Goal: Task Accomplishment & Management: Complete application form

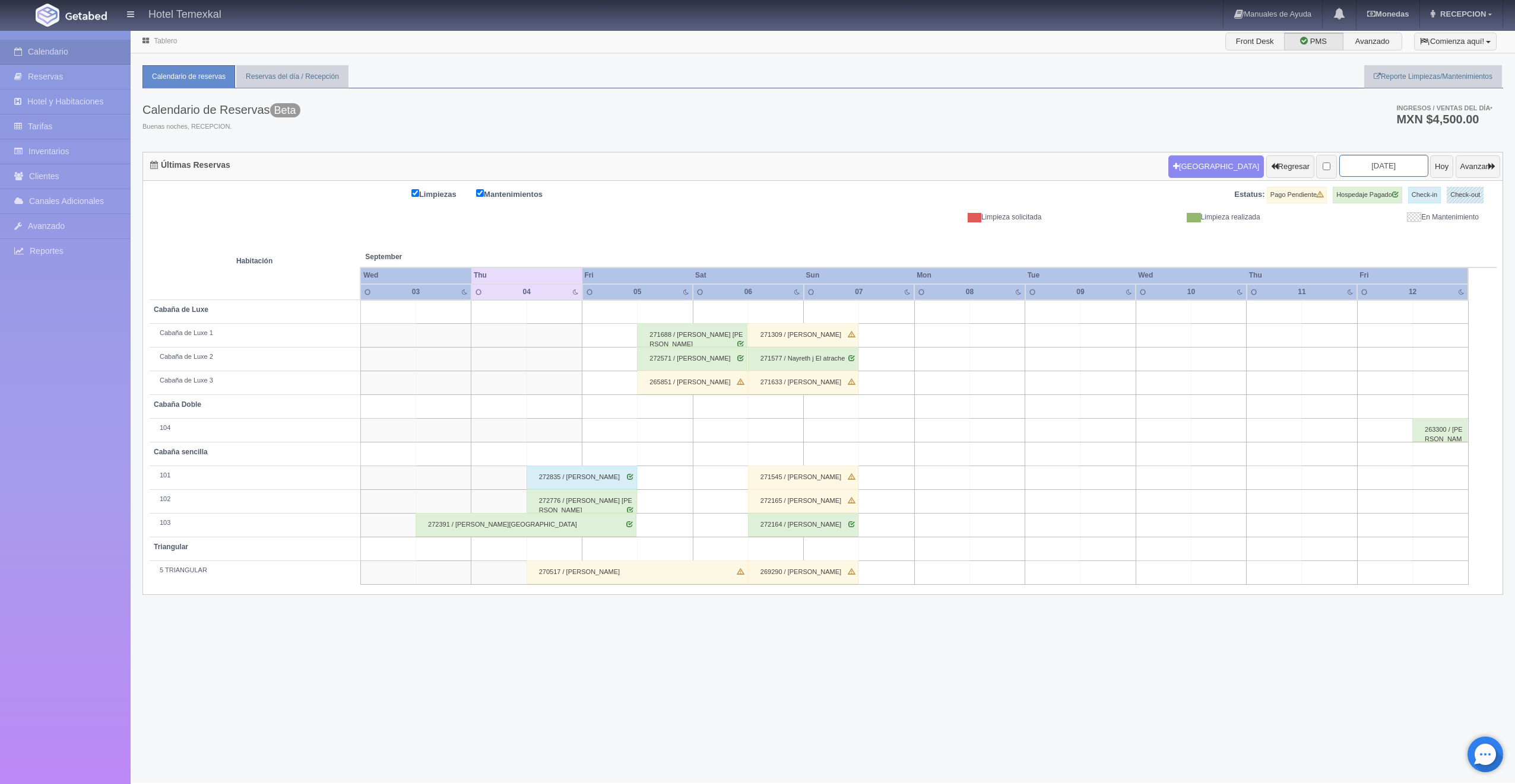
click at [1370, 166] on input "2025-09-05" at bounding box center [1383, 165] width 89 height 22
click at [1416, 259] on link "19" at bounding box center [1409, 259] width 15 height 17
type input "[DATE]"
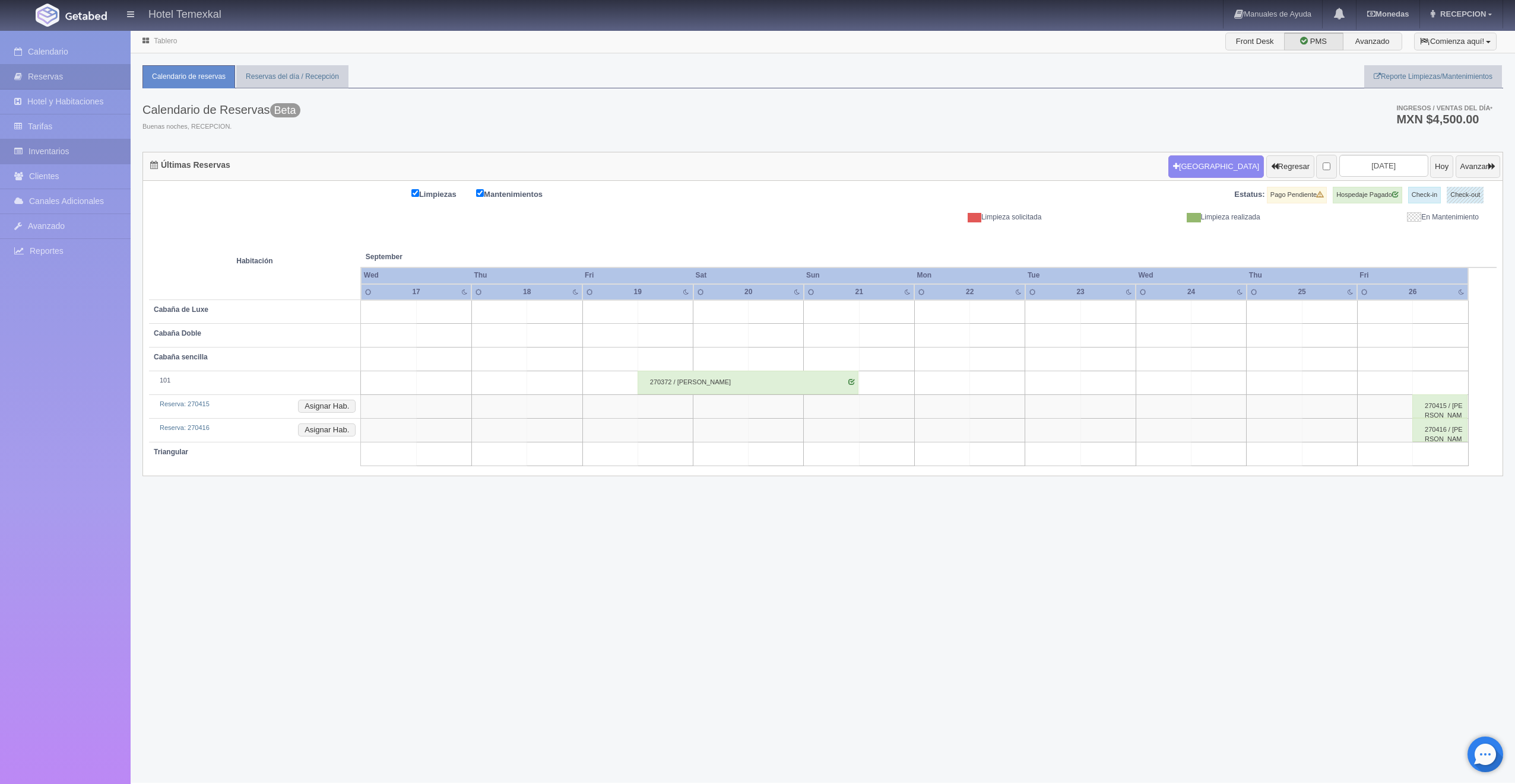
click at [36, 148] on link "Inventarios" at bounding box center [65, 151] width 130 height 24
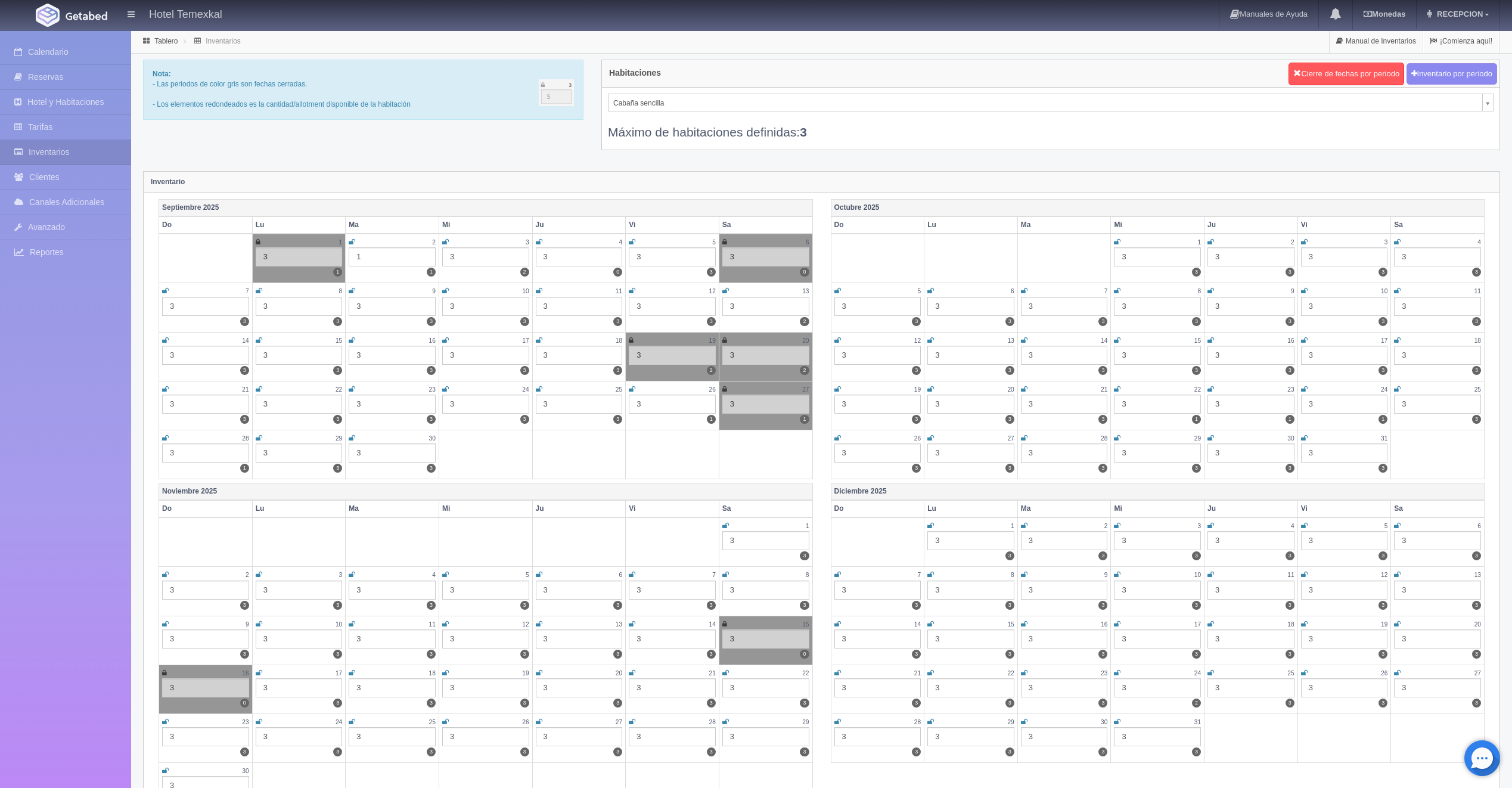
click at [633, 338] on icon at bounding box center [630, 340] width 5 height 7
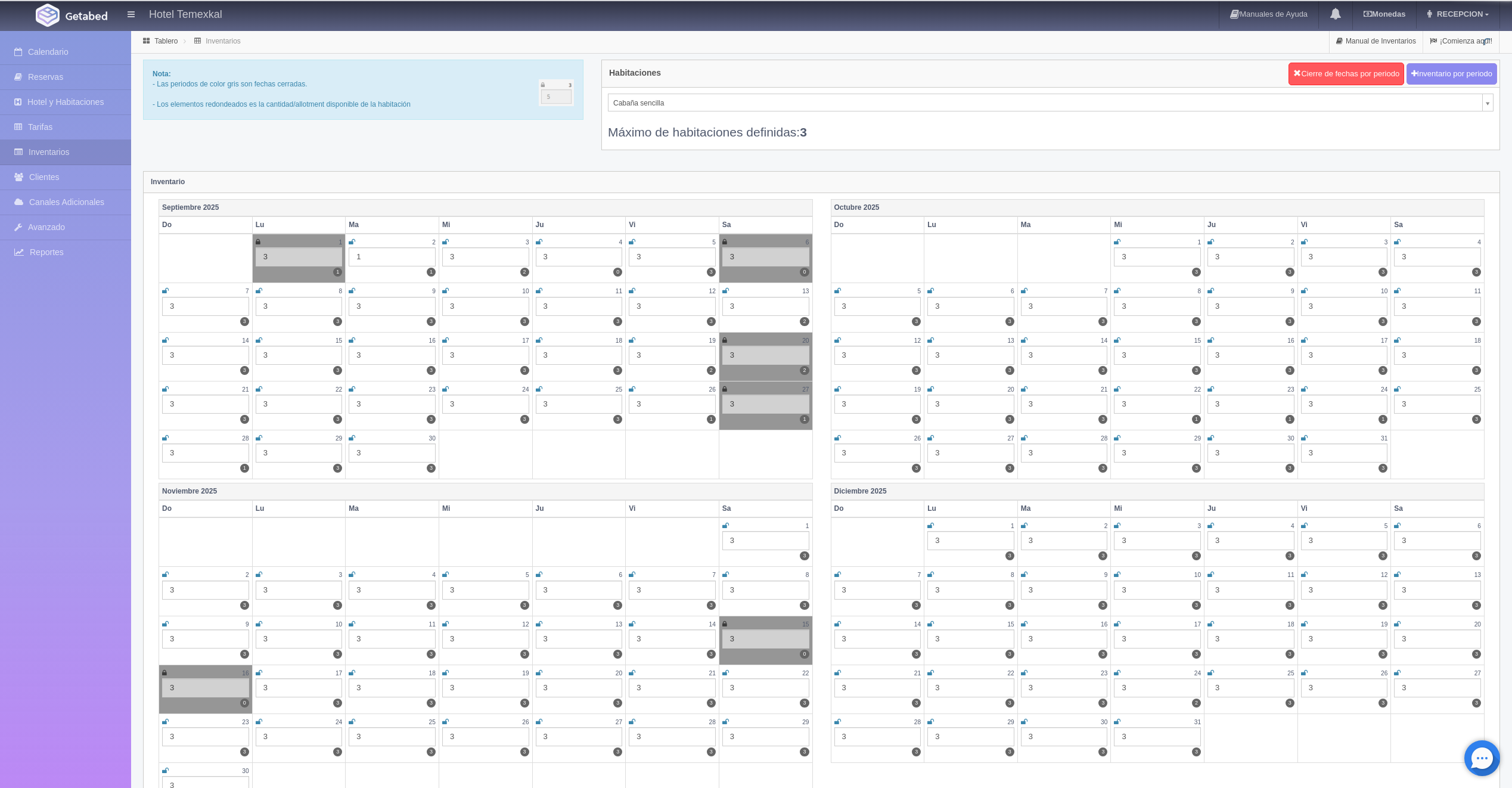
click at [726, 341] on icon at bounding box center [724, 340] width 5 height 7
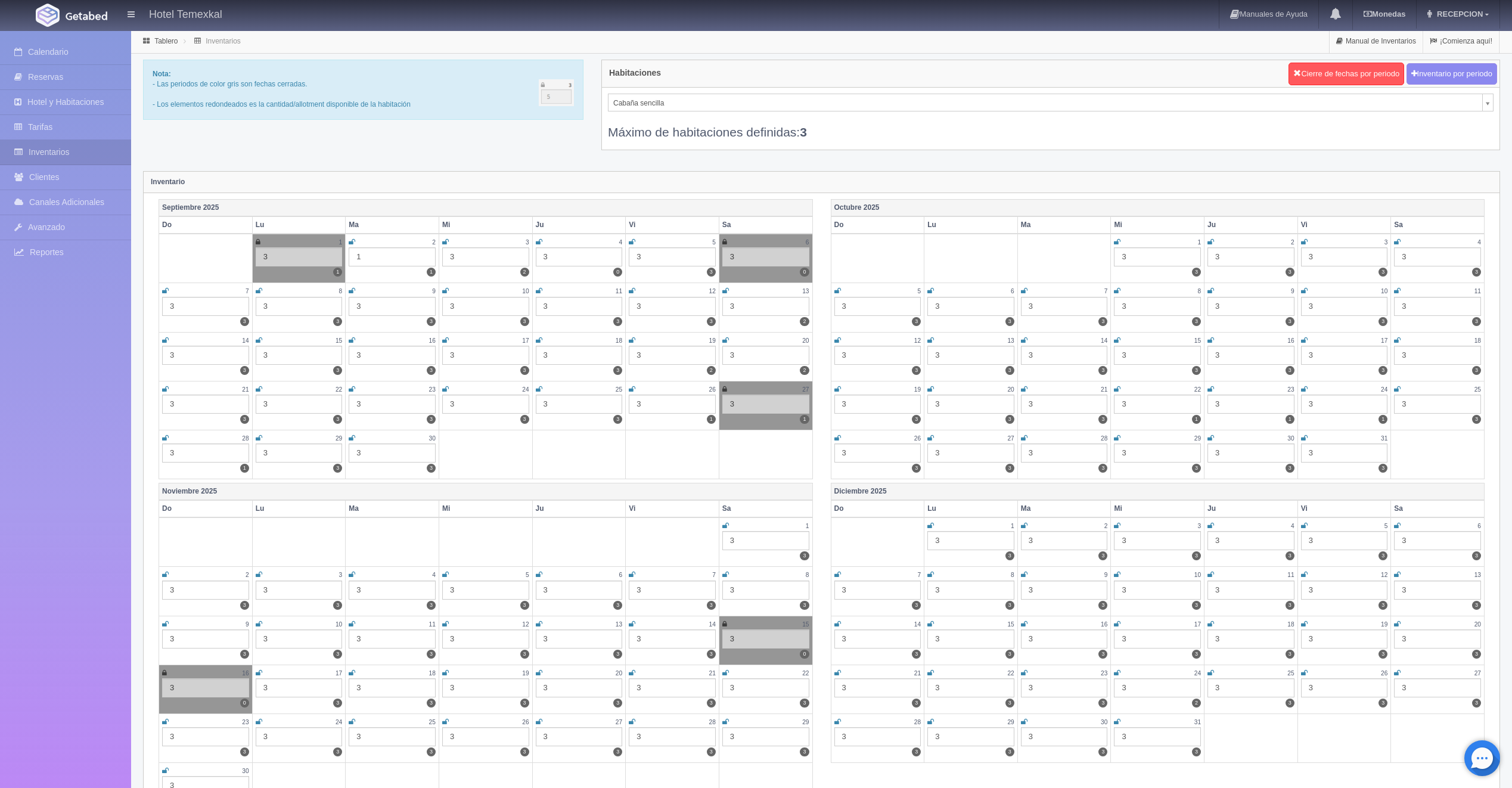
click at [39, 39] on div "Calendario Reservas Hotel y Habitaciones Tarifas Inventarios Clientes Canales A…" at bounding box center [65, 425] width 131 height 788
click at [44, 42] on link "Calendario" at bounding box center [65, 52] width 131 height 24
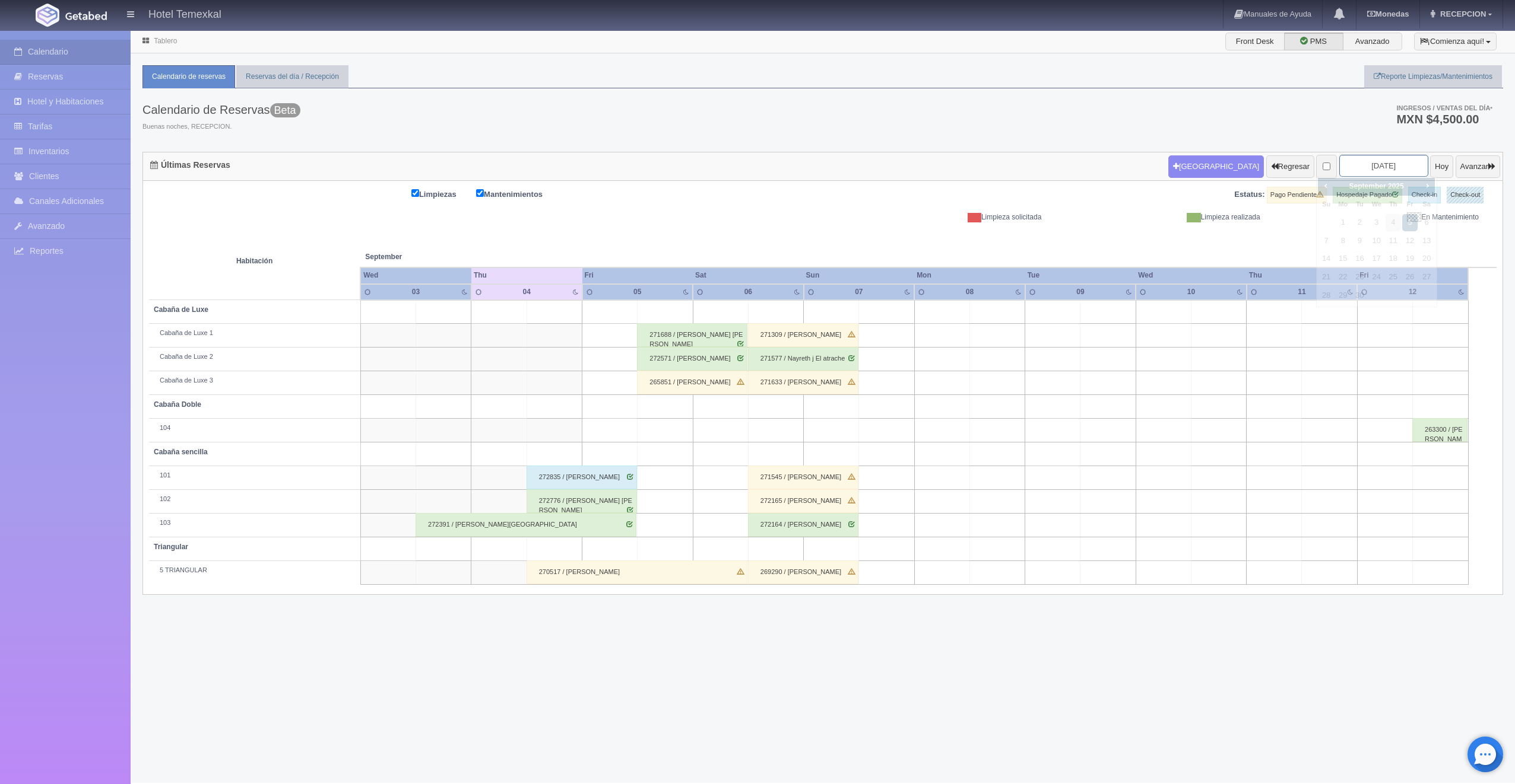
click at [1364, 164] on input "2025-09-05" at bounding box center [1383, 165] width 89 height 22
click at [1412, 262] on link "19" at bounding box center [1409, 259] width 15 height 17
type input "[DATE]"
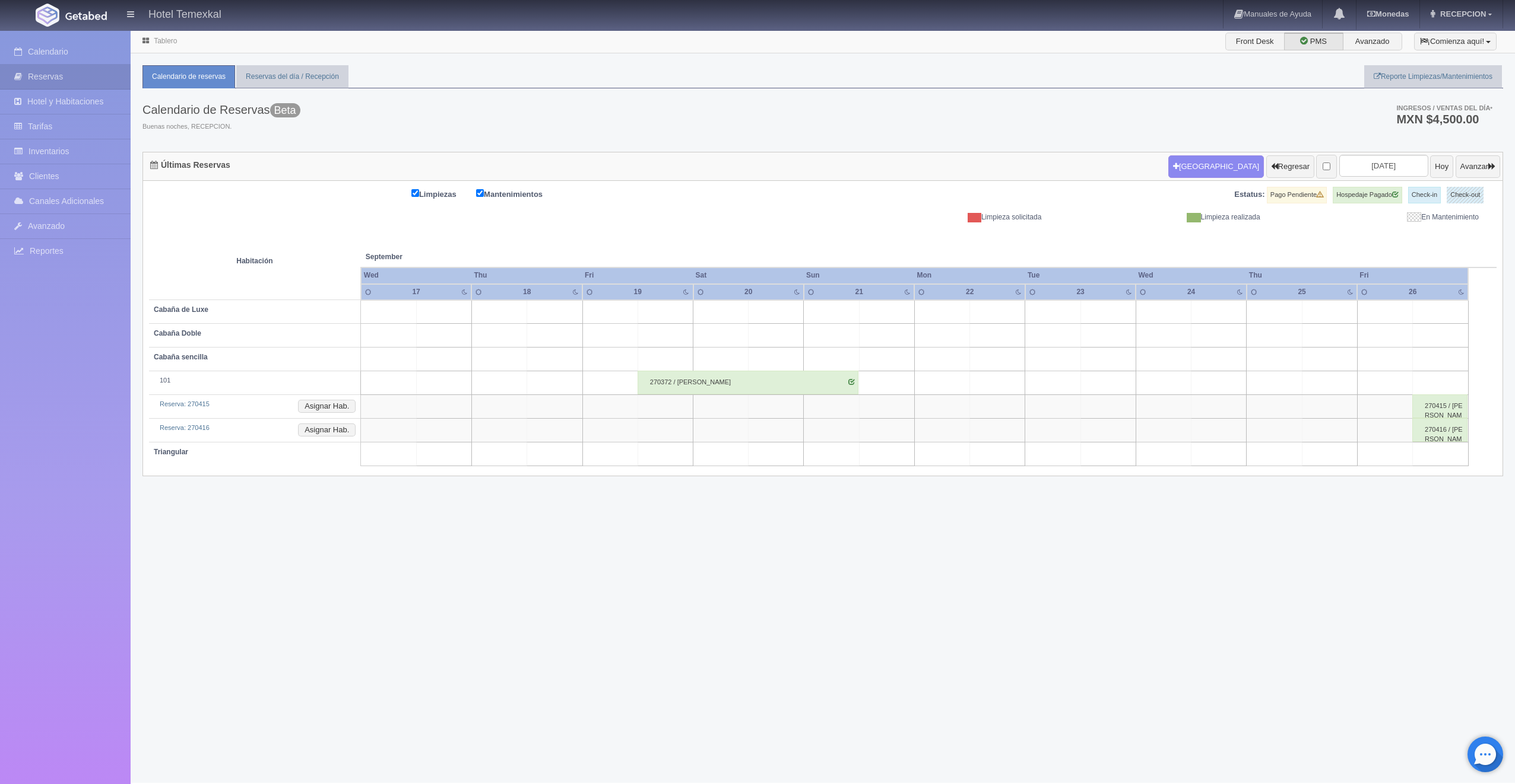
click at [679, 309] on td at bounding box center [665, 312] width 55 height 24
click at [688, 346] on button "Nueva Reserva" at bounding box center [668, 345] width 103 height 20
type input "[DATE]"
type input "20-09-2025"
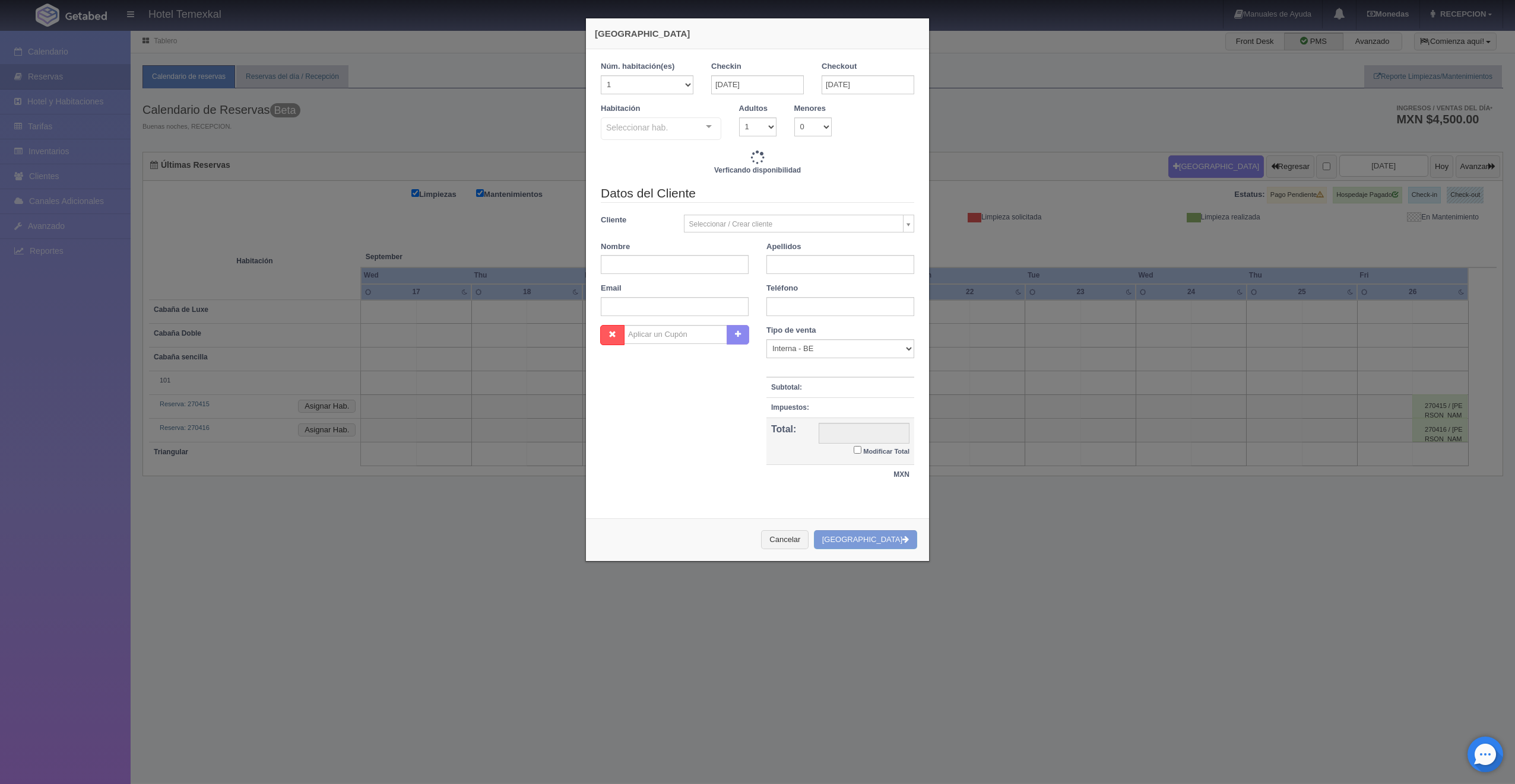
checkbox input "false"
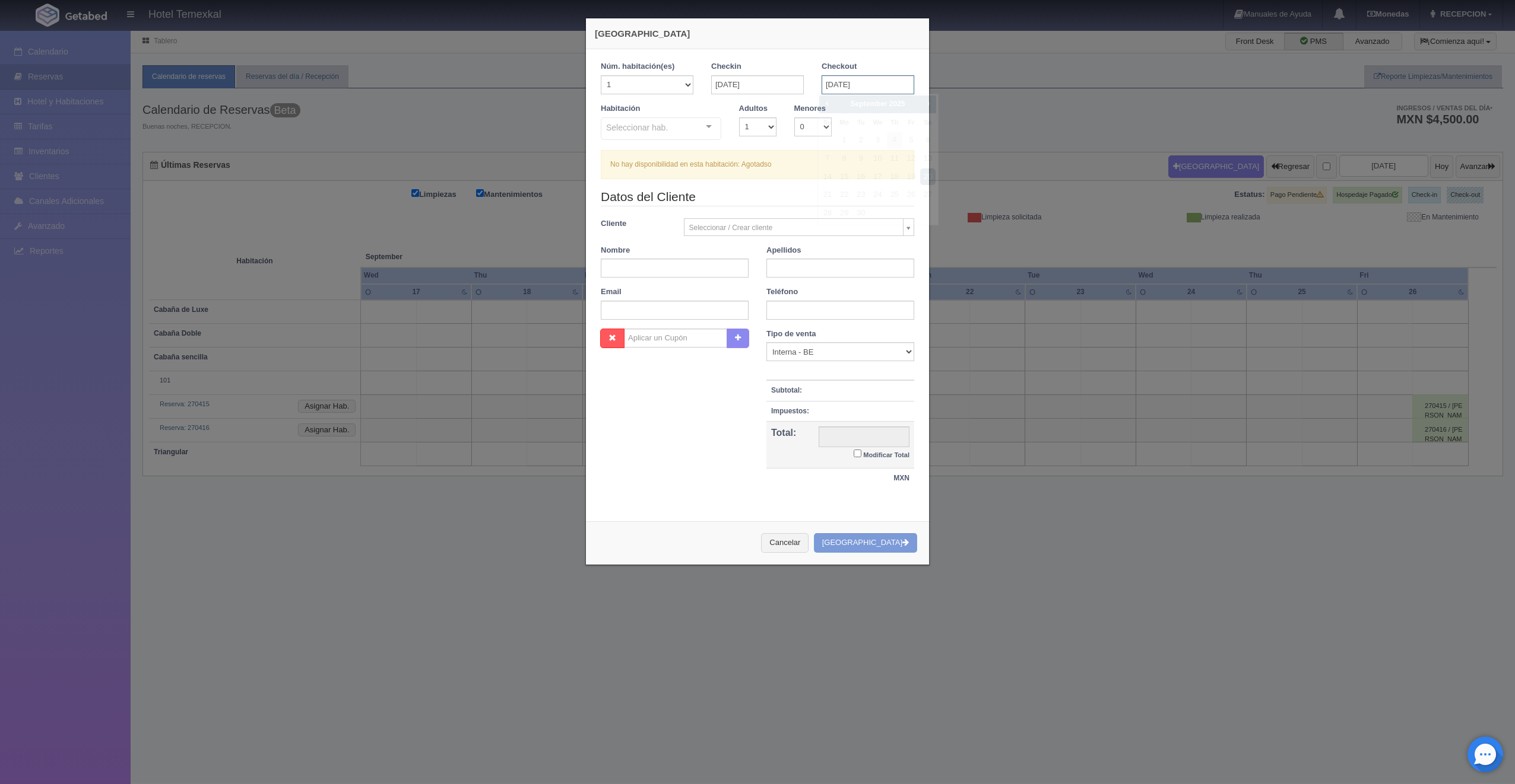
click at [852, 87] on input "20-09-2025" at bounding box center [867, 85] width 93 height 19
click at [823, 189] on link "21" at bounding box center [827, 195] width 15 height 17
type input "[DATE]"
click at [687, 121] on div "Seleccionar hab." at bounding box center [661, 129] width 120 height 22
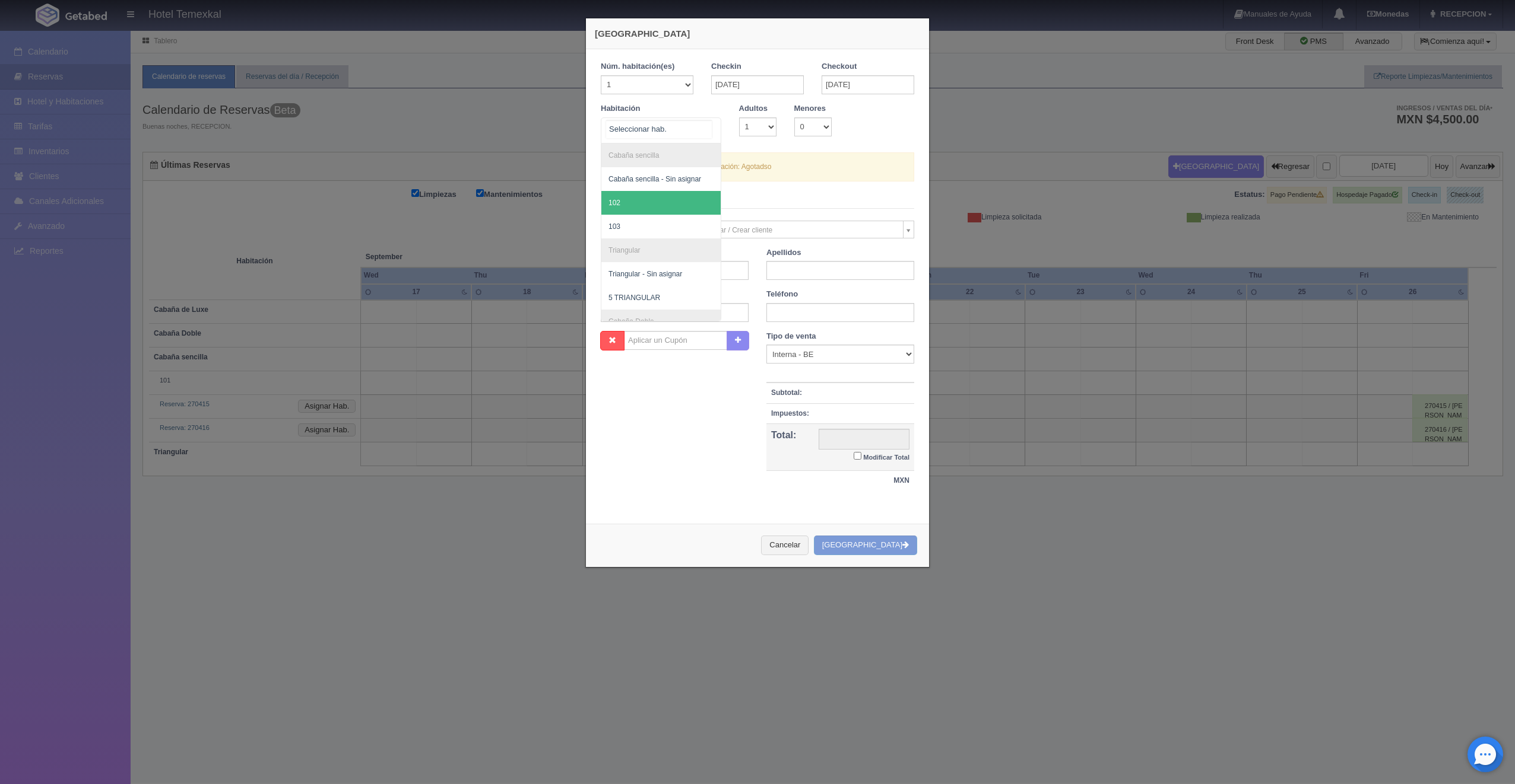
click at [621, 201] on span "102" at bounding box center [661, 203] width 119 height 24
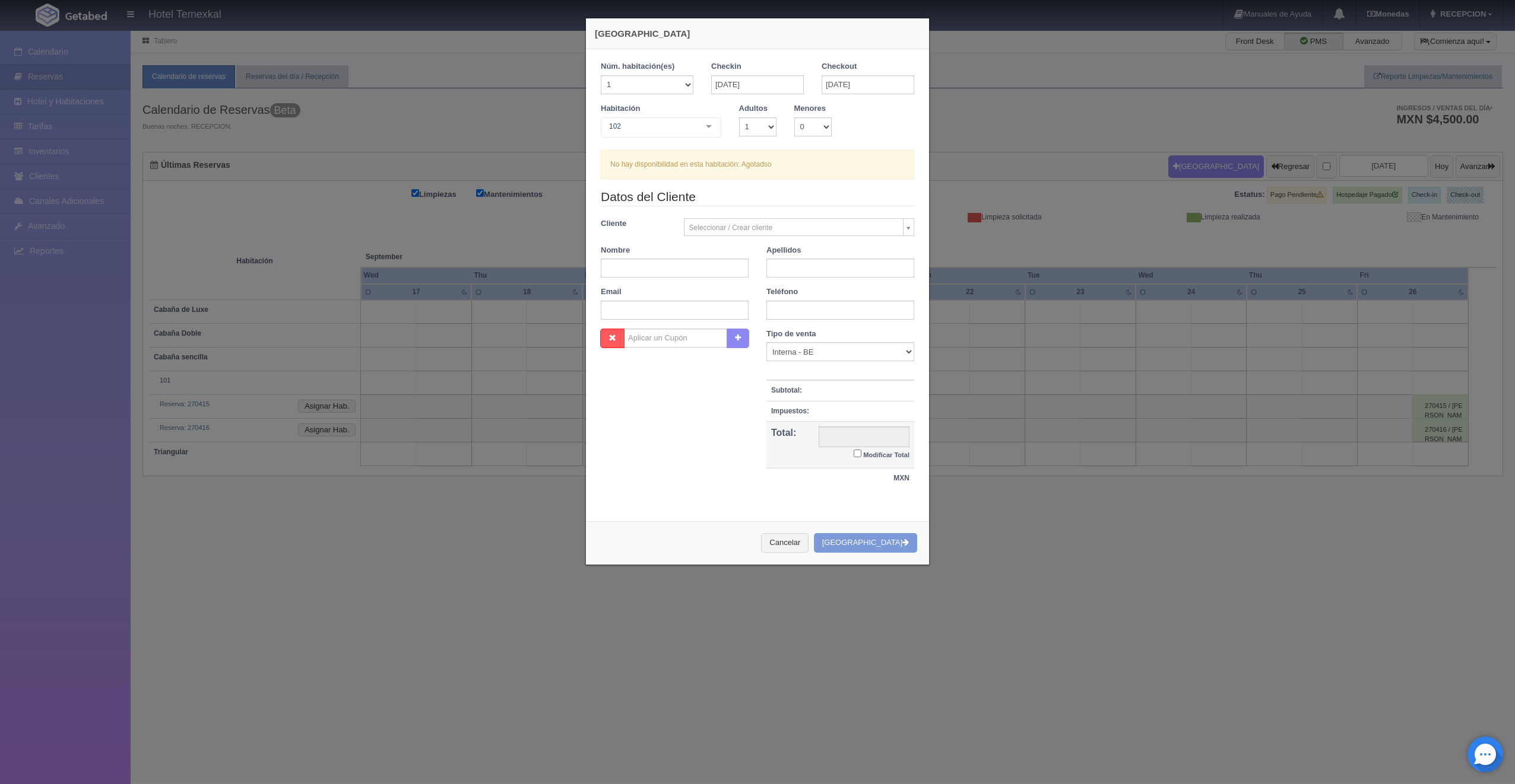
checkbox input "false"
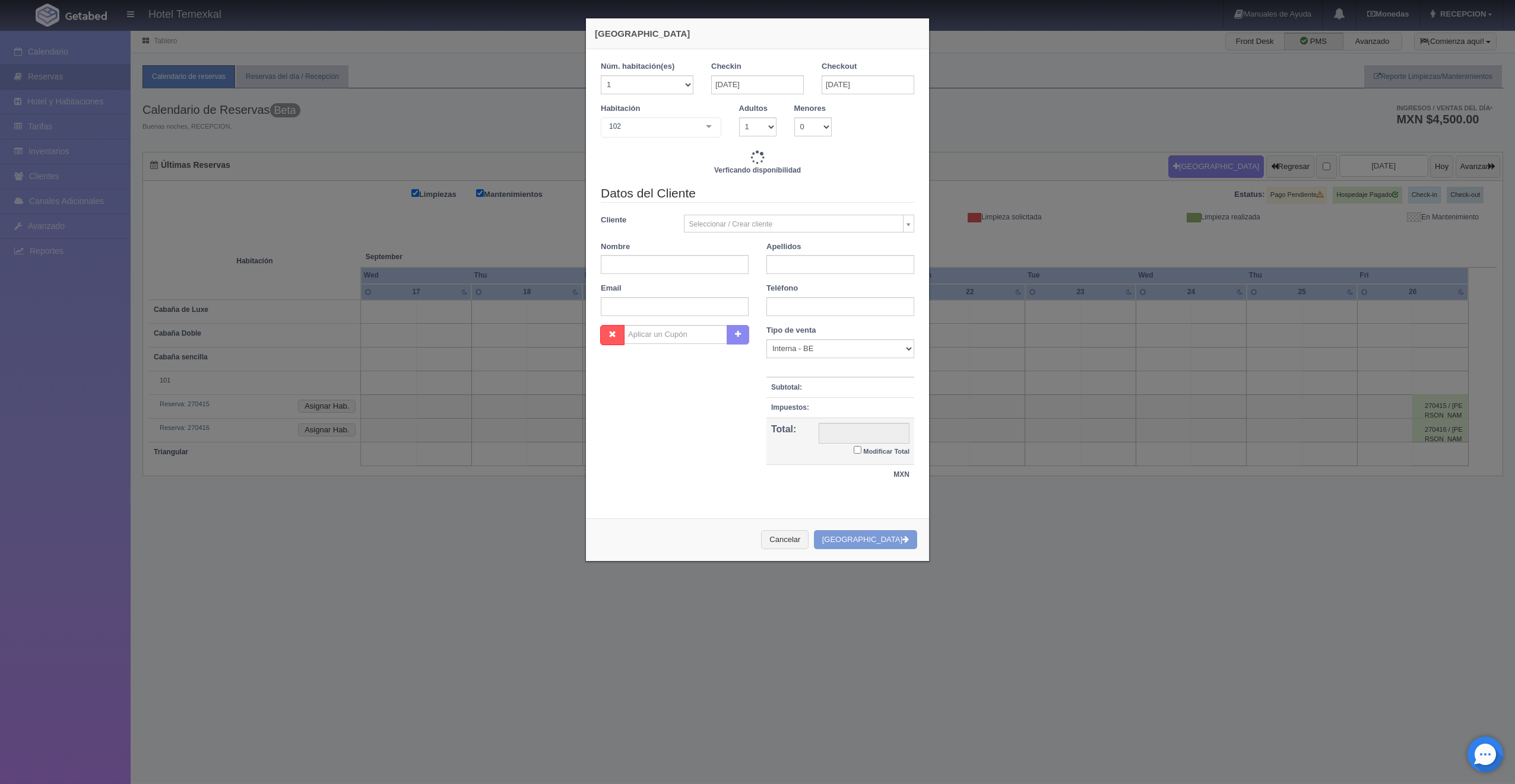
type input "8000.00"
checkbox input "false"
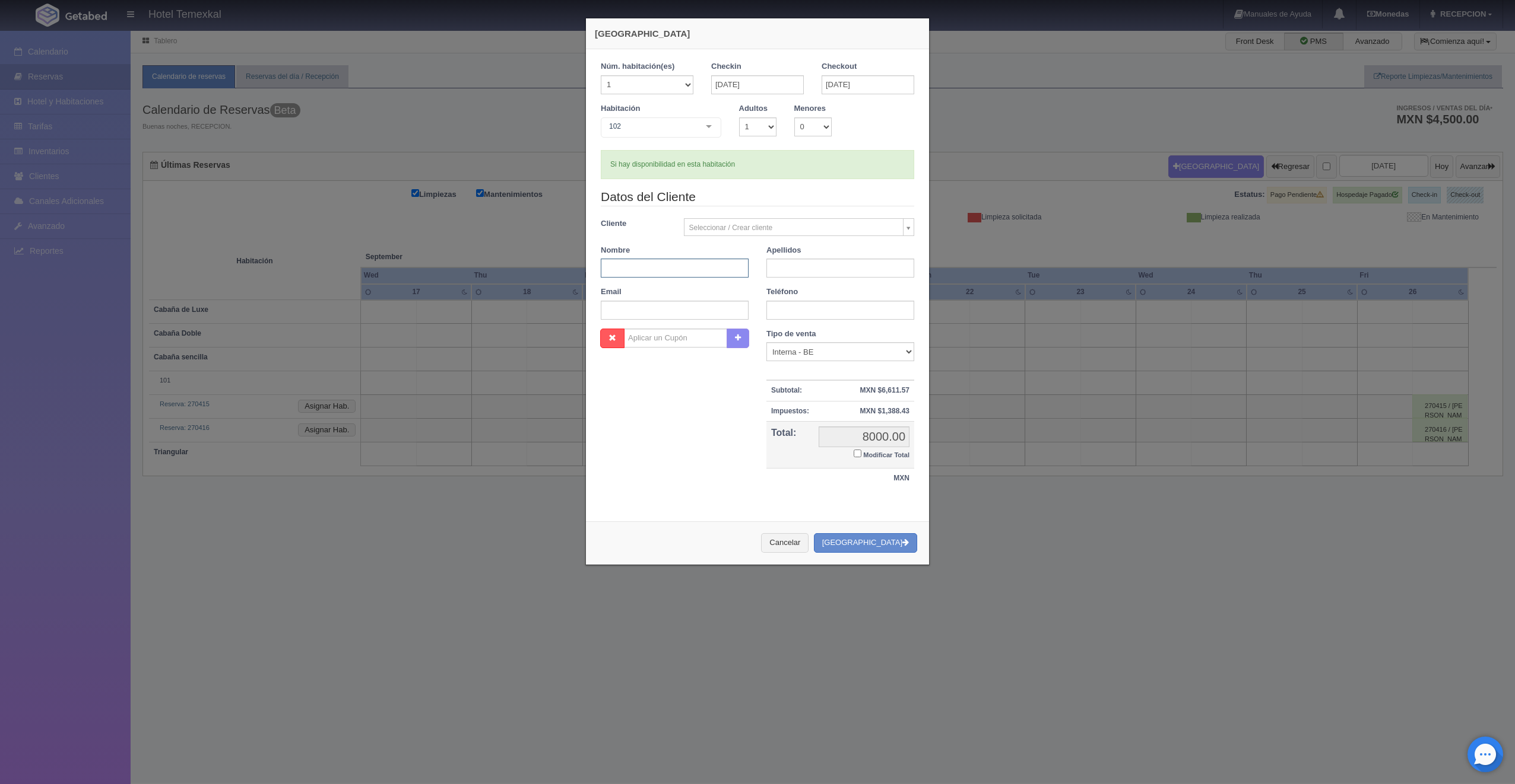
click at [675, 270] on input "text" at bounding box center [675, 268] width 148 height 19
type input "FIDEL"
click at [832, 270] on input "text" at bounding box center [840, 268] width 148 height 19
type input "LEYVA"
click at [657, 445] on div "Nombre Cupón : Descuentos : Tipo de venta Correo Electronico Interna - BE Llama…" at bounding box center [757, 415] width 331 height 172
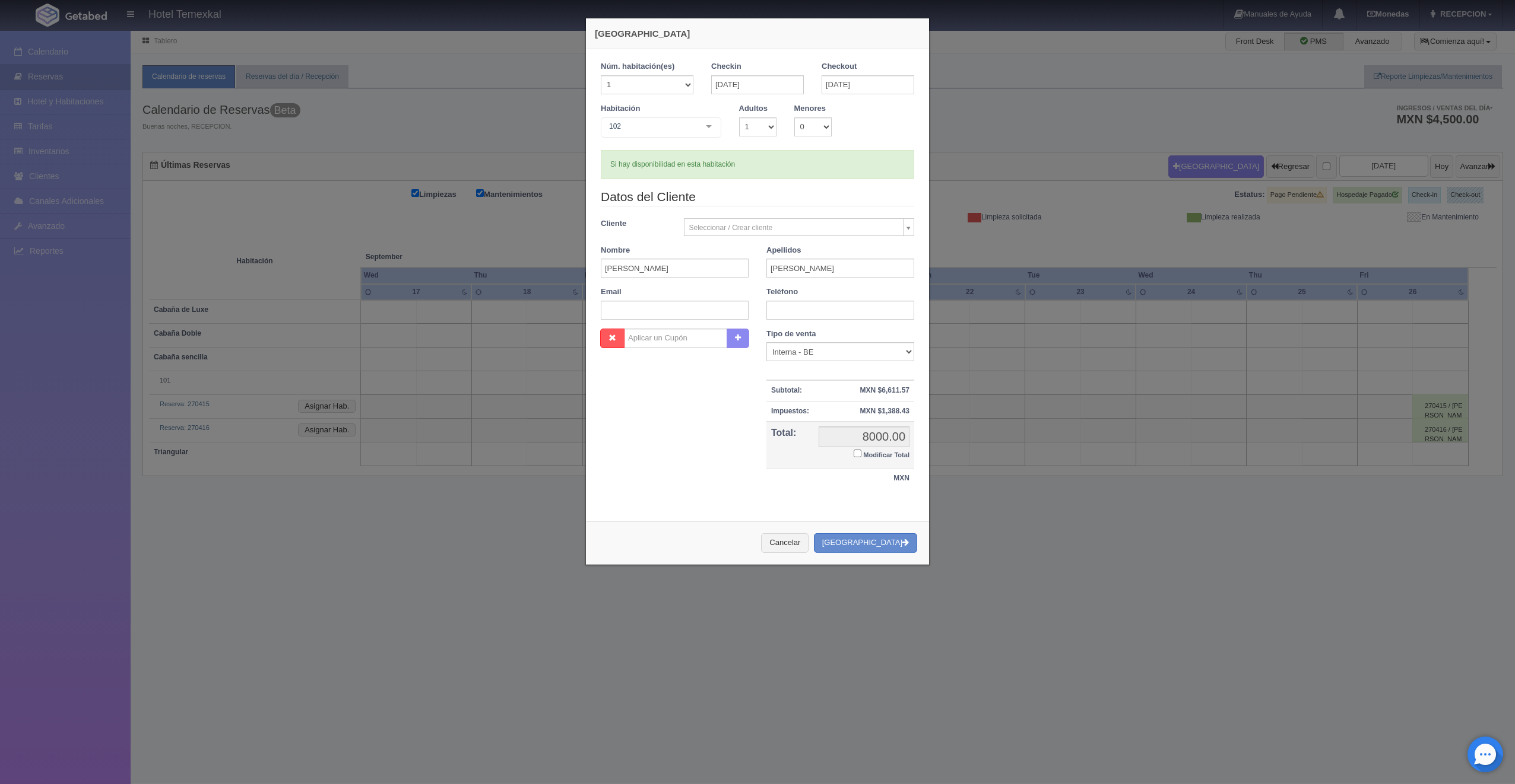
click at [854, 454] on input "Modificar Total" at bounding box center [858, 454] width 8 height 8
checkbox input "true"
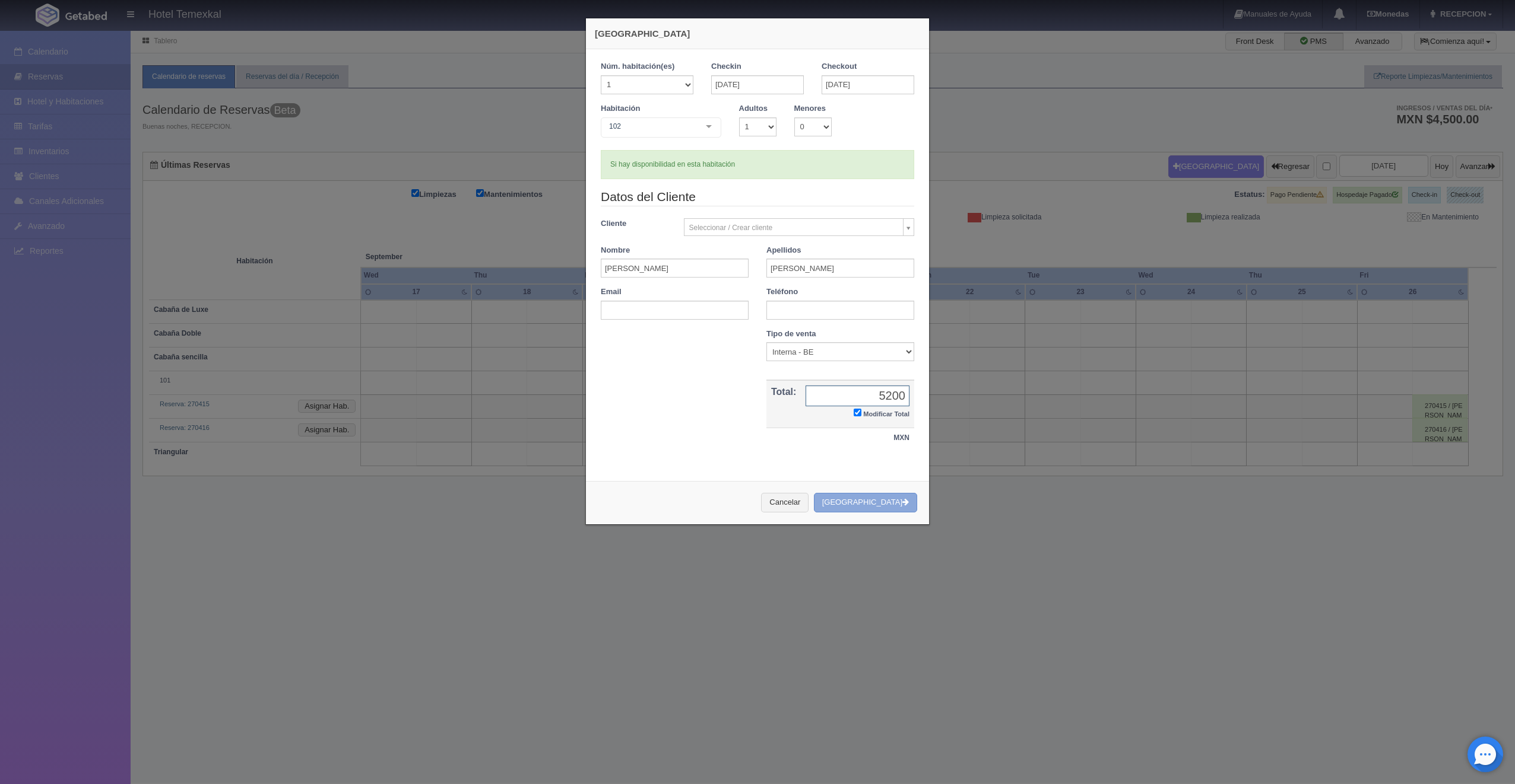
type input "5200"
click at [879, 508] on button "[GEOGRAPHIC_DATA]" at bounding box center [865, 502] width 103 height 20
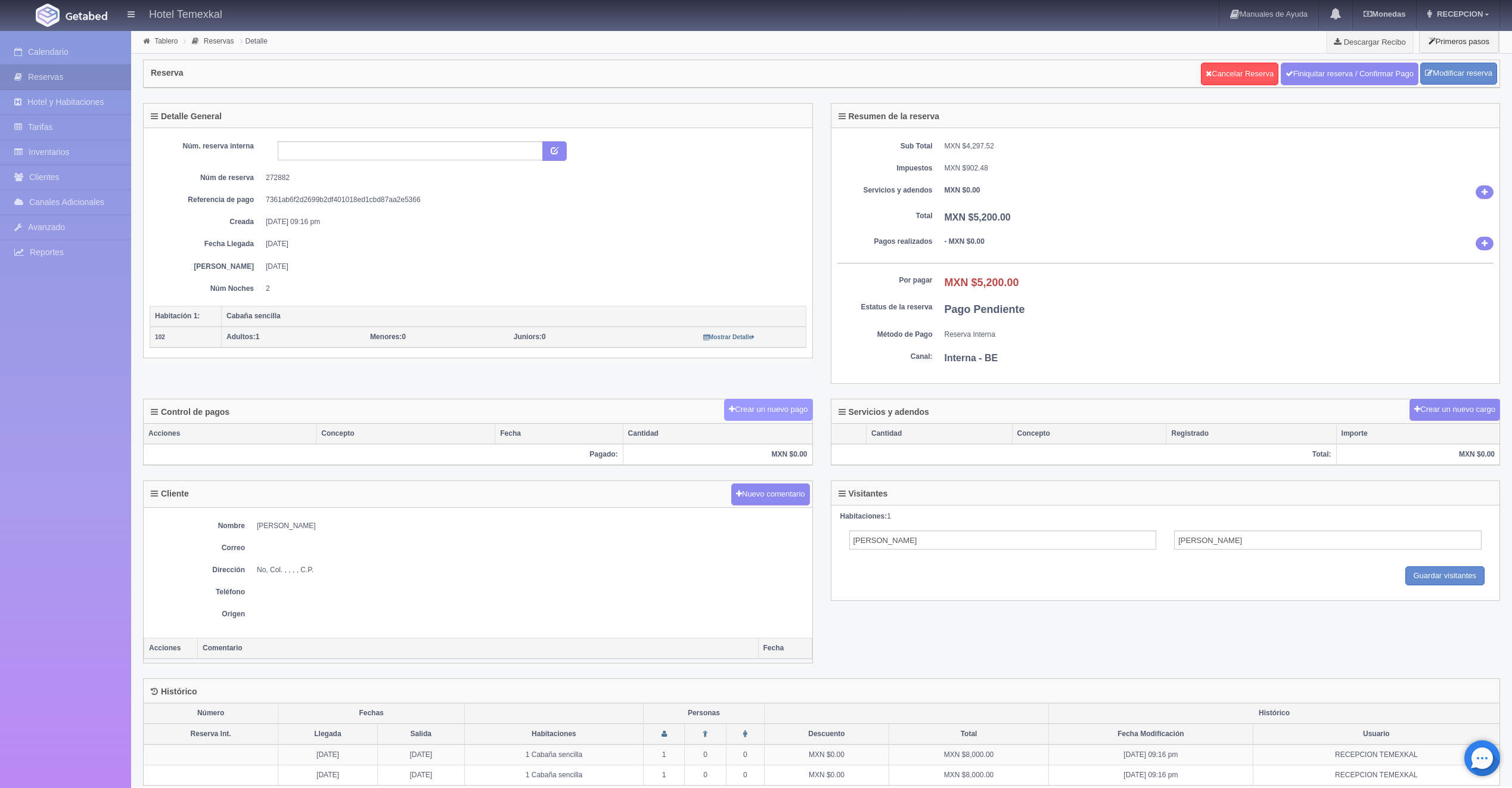
click at [792, 411] on button "Crear un nuevo pago" at bounding box center [768, 409] width 88 height 22
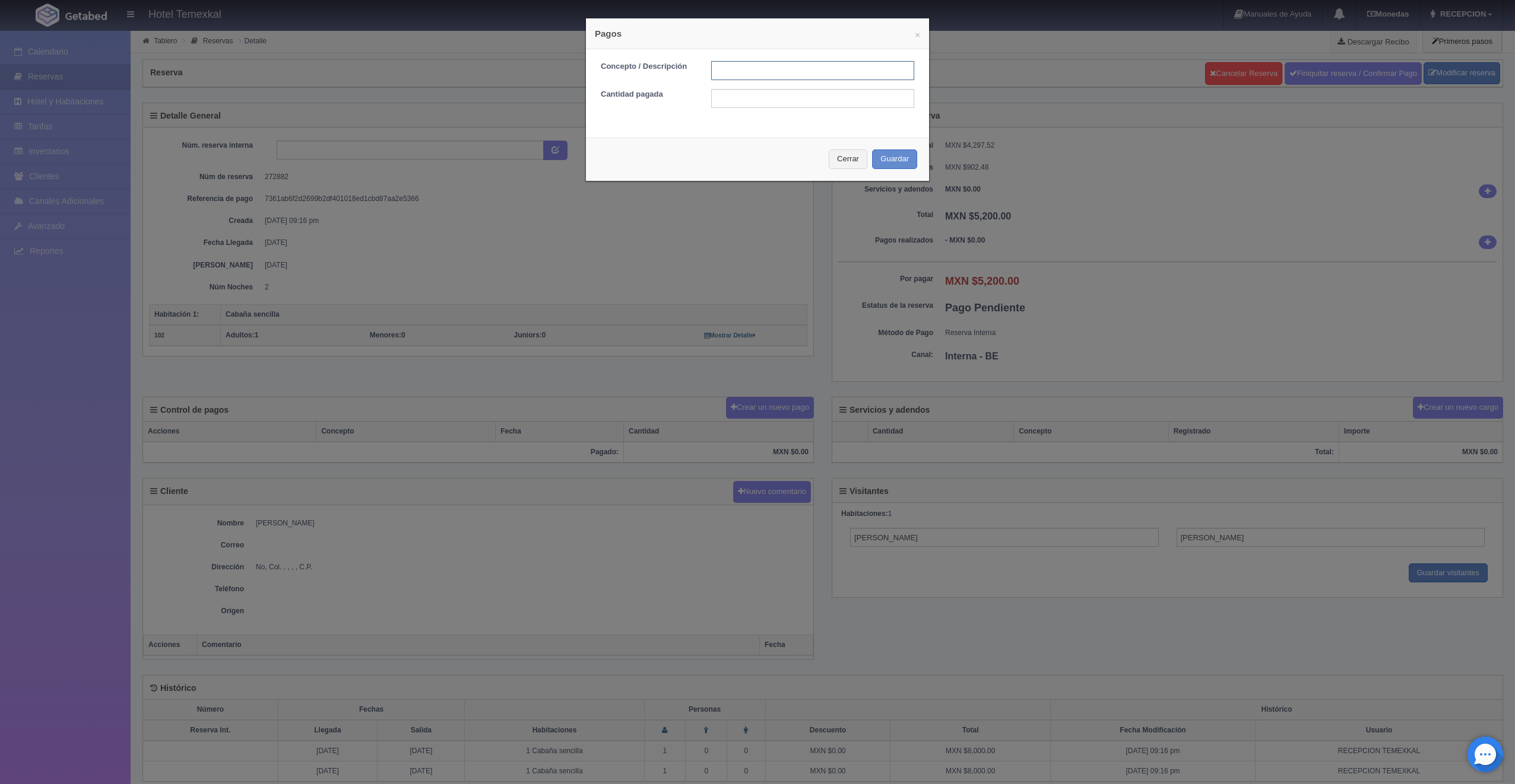
click at [760, 70] on input "text" at bounding box center [812, 70] width 203 height 19
type input "PAGADO"
click at [742, 103] on input "text" at bounding box center [812, 98] width 203 height 19
type input "5200"
click at [873, 157] on button "Guardar" at bounding box center [894, 159] width 45 height 20
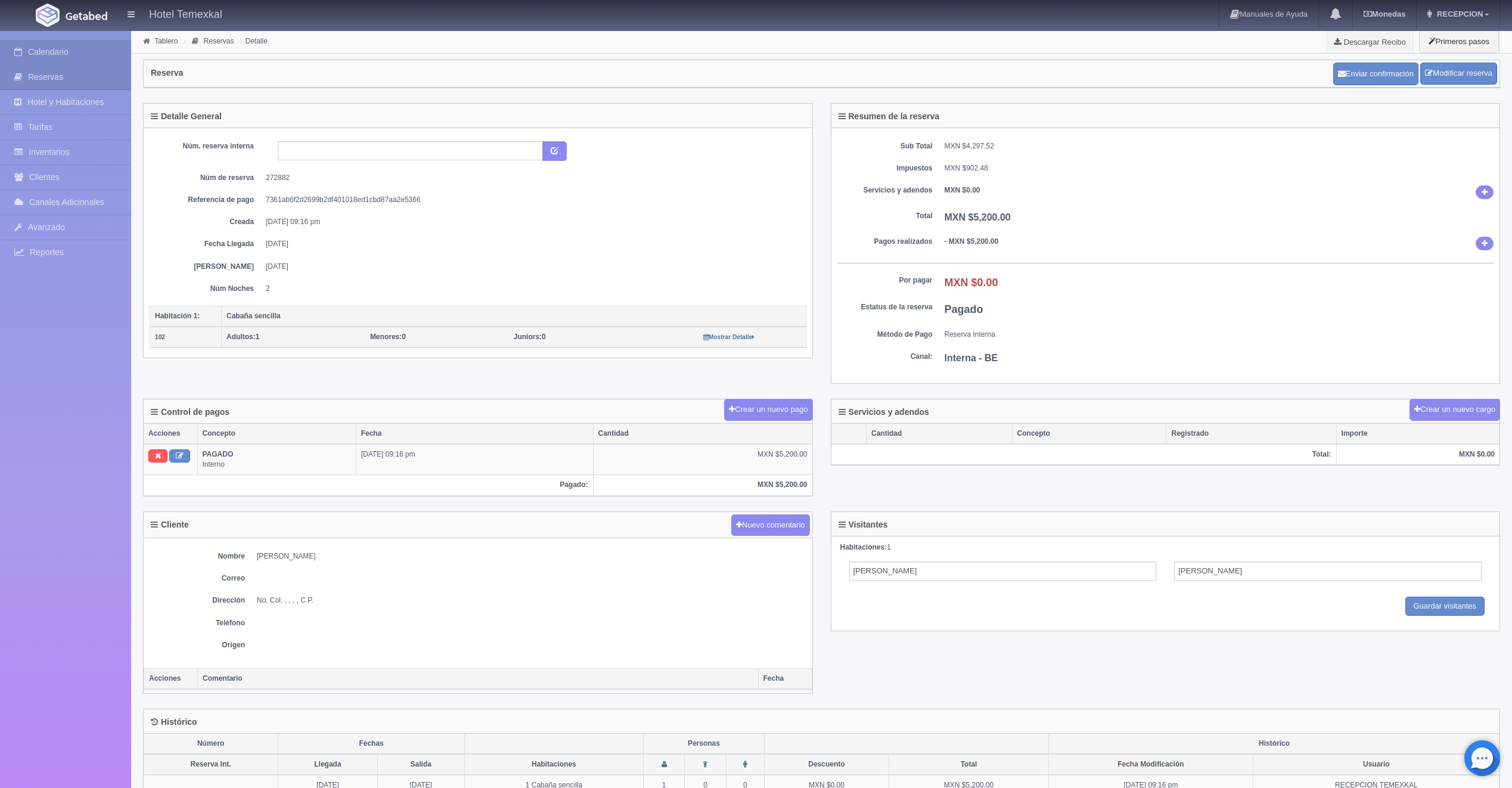
click at [67, 55] on link "Calendario" at bounding box center [65, 52] width 131 height 24
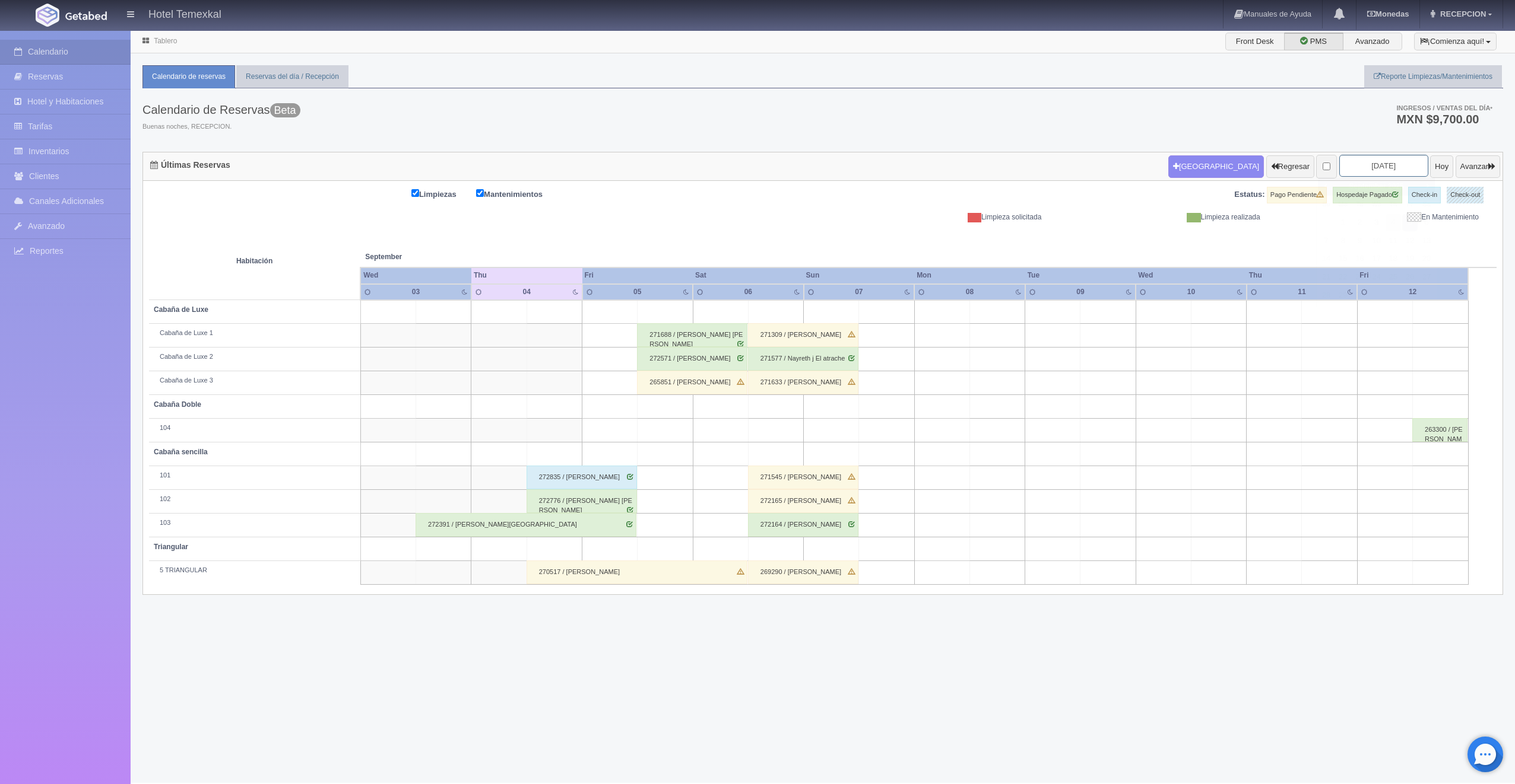
click at [1341, 163] on input "[DATE]" at bounding box center [1383, 165] width 89 height 22
click at [1406, 258] on link "19" at bounding box center [1409, 259] width 15 height 17
type input "[DATE]"
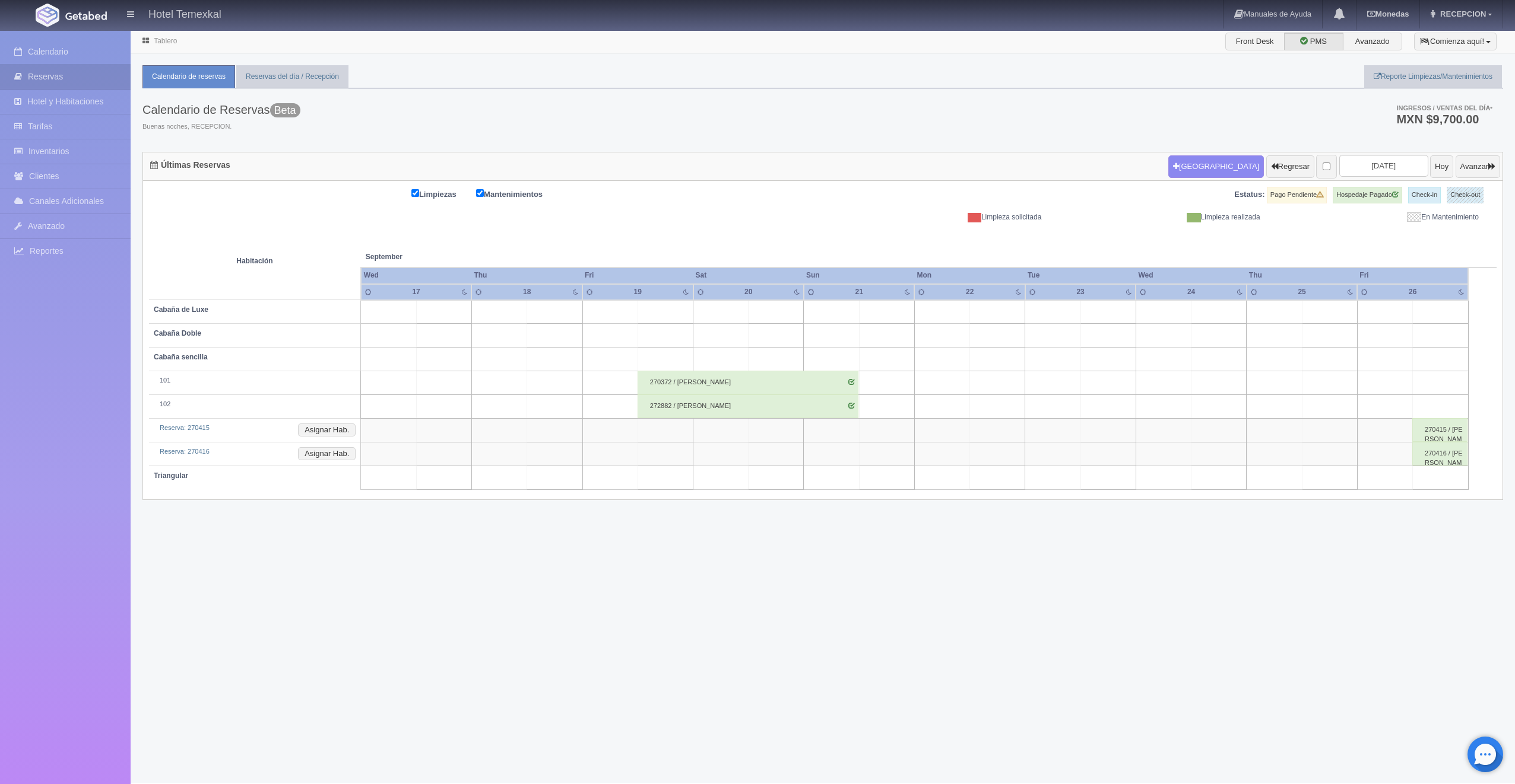
click at [680, 365] on td at bounding box center [665, 360] width 55 height 24
click at [681, 388] on button "[GEOGRAPHIC_DATA]" at bounding box center [668, 393] width 103 height 20
type input "19-09-2025"
type input "20-09-2025"
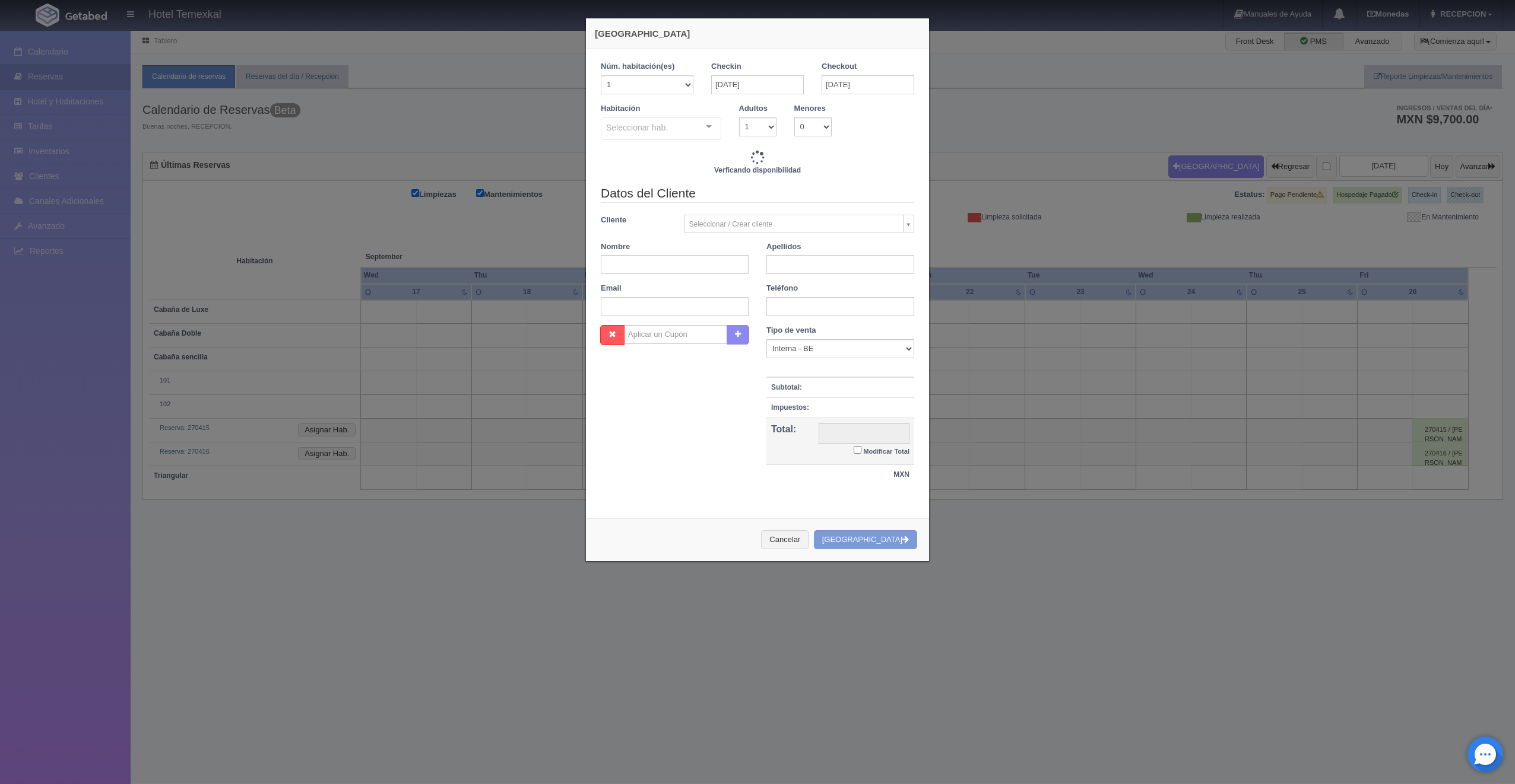
checkbox input "false"
type input "4000.00"
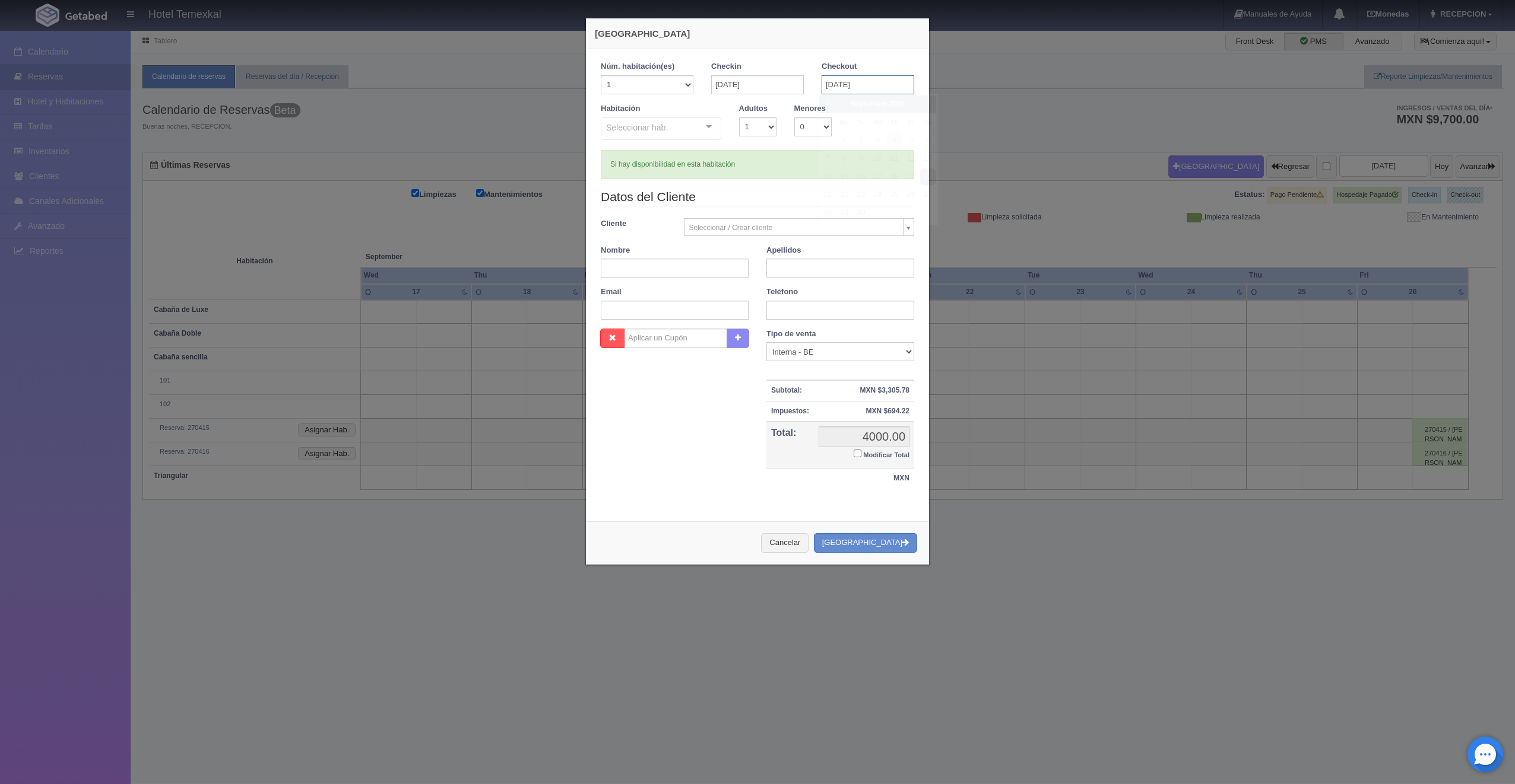
click at [851, 92] on input "20-09-2025" at bounding box center [867, 85] width 93 height 19
checkbox input "false"
click at [820, 195] on link "21" at bounding box center [827, 195] width 15 height 17
type input "21-09-2025"
checkbox input "false"
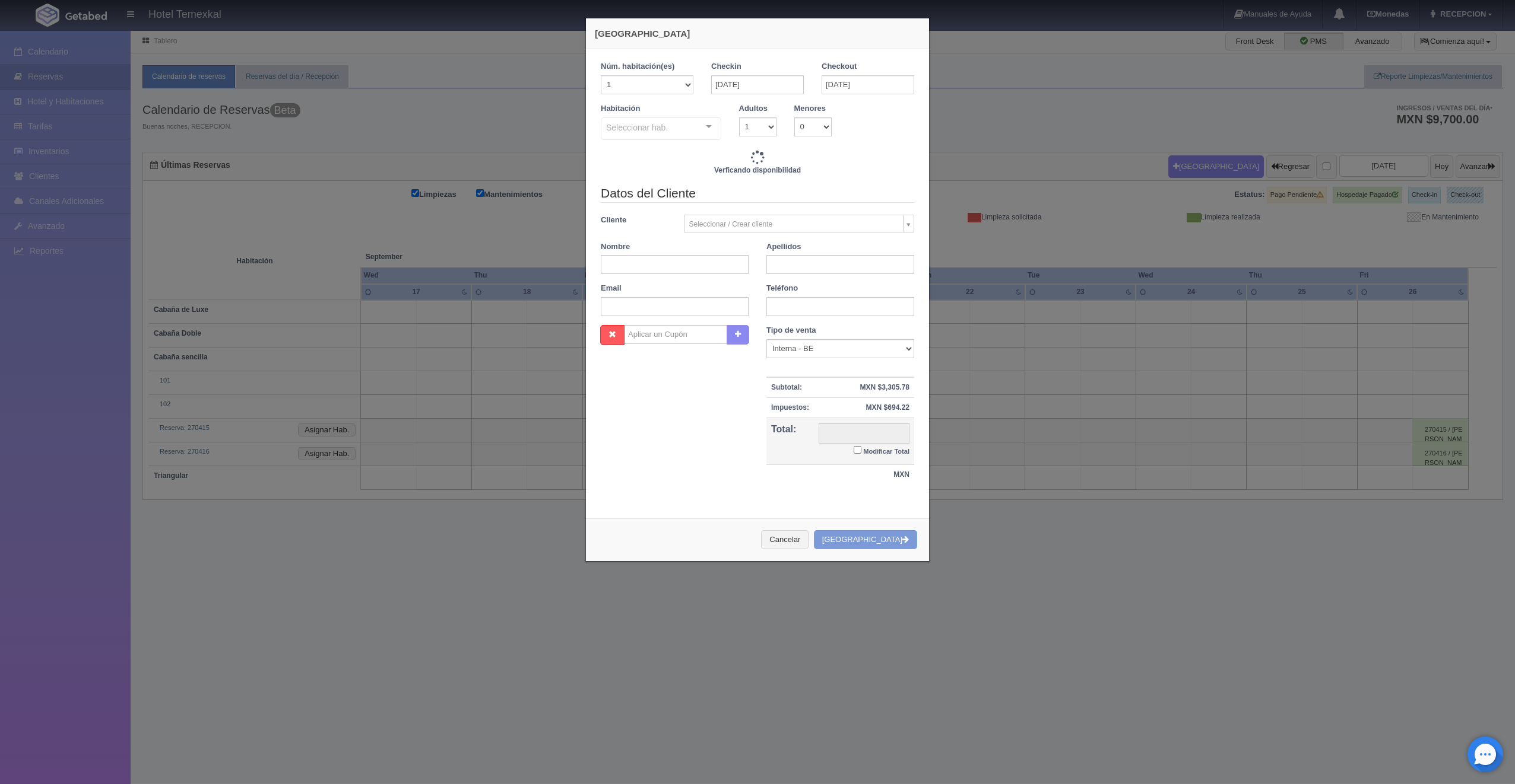
type input "8000.00"
checkbox input "false"
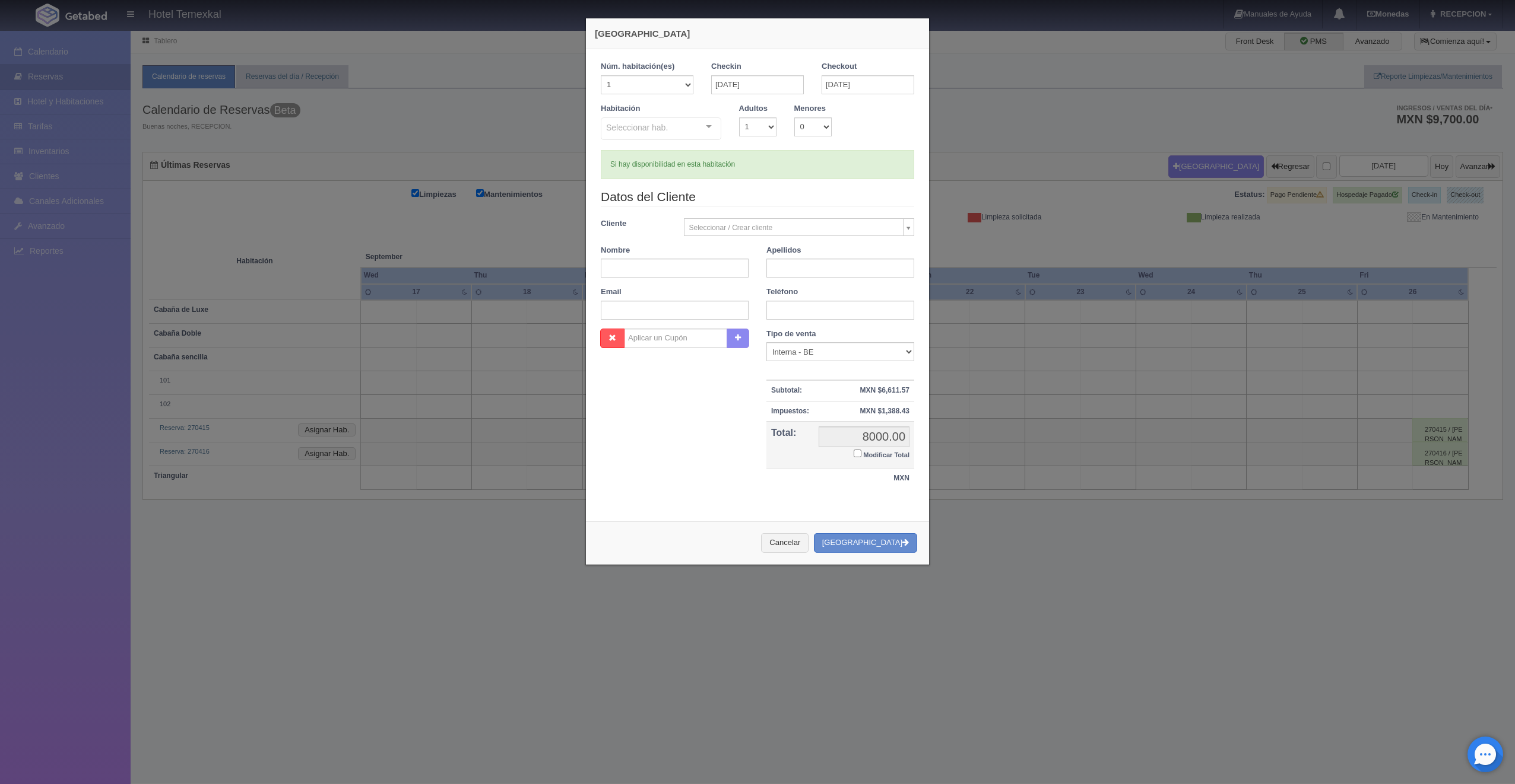
click at [673, 129] on div "Seleccionar hab." at bounding box center [661, 129] width 120 height 22
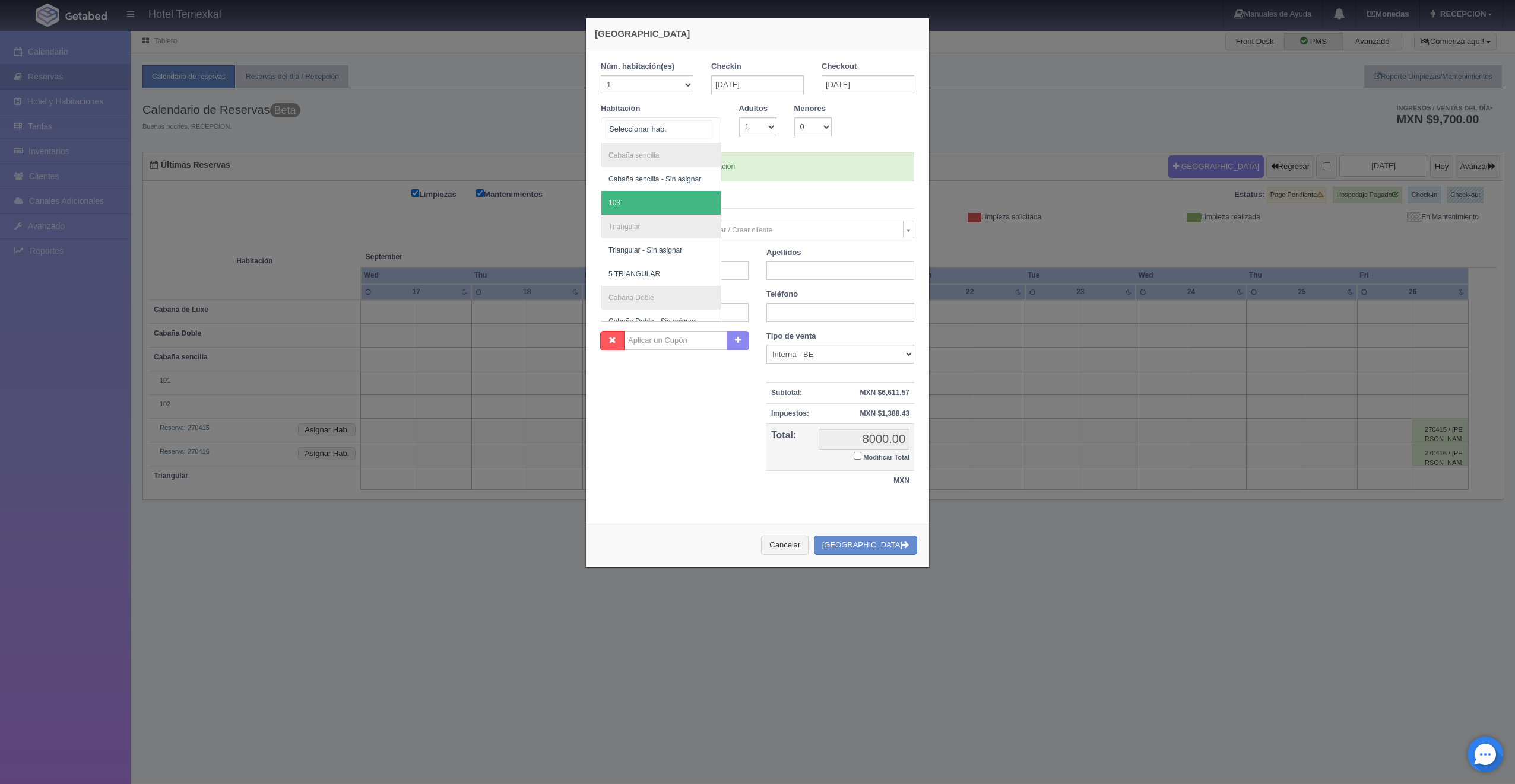
click at [641, 199] on span "103" at bounding box center [661, 203] width 119 height 24
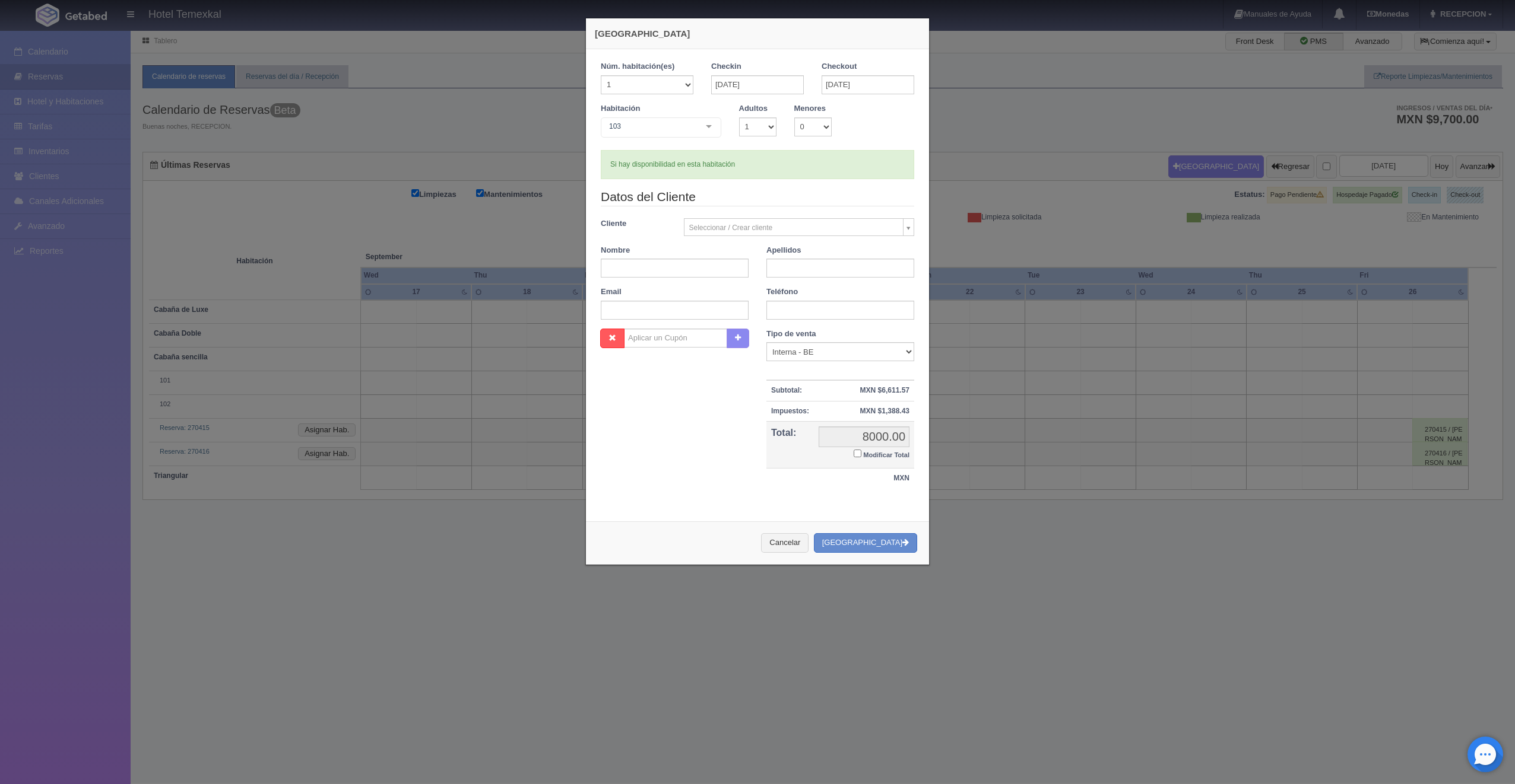
checkbox input "false"
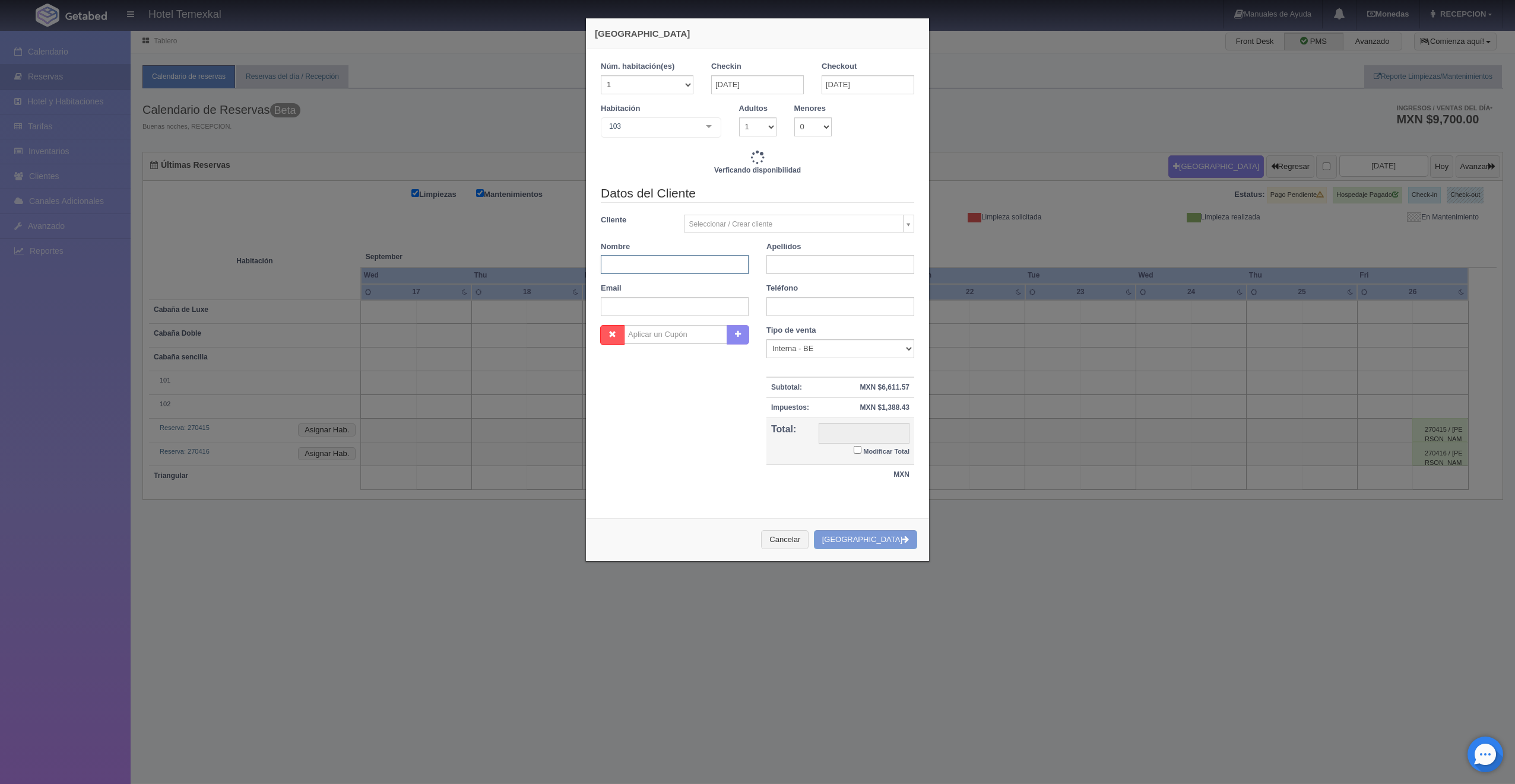
click at [684, 266] on input "text" at bounding box center [675, 264] width 148 height 19
type input "8000.00"
checkbox input "false"
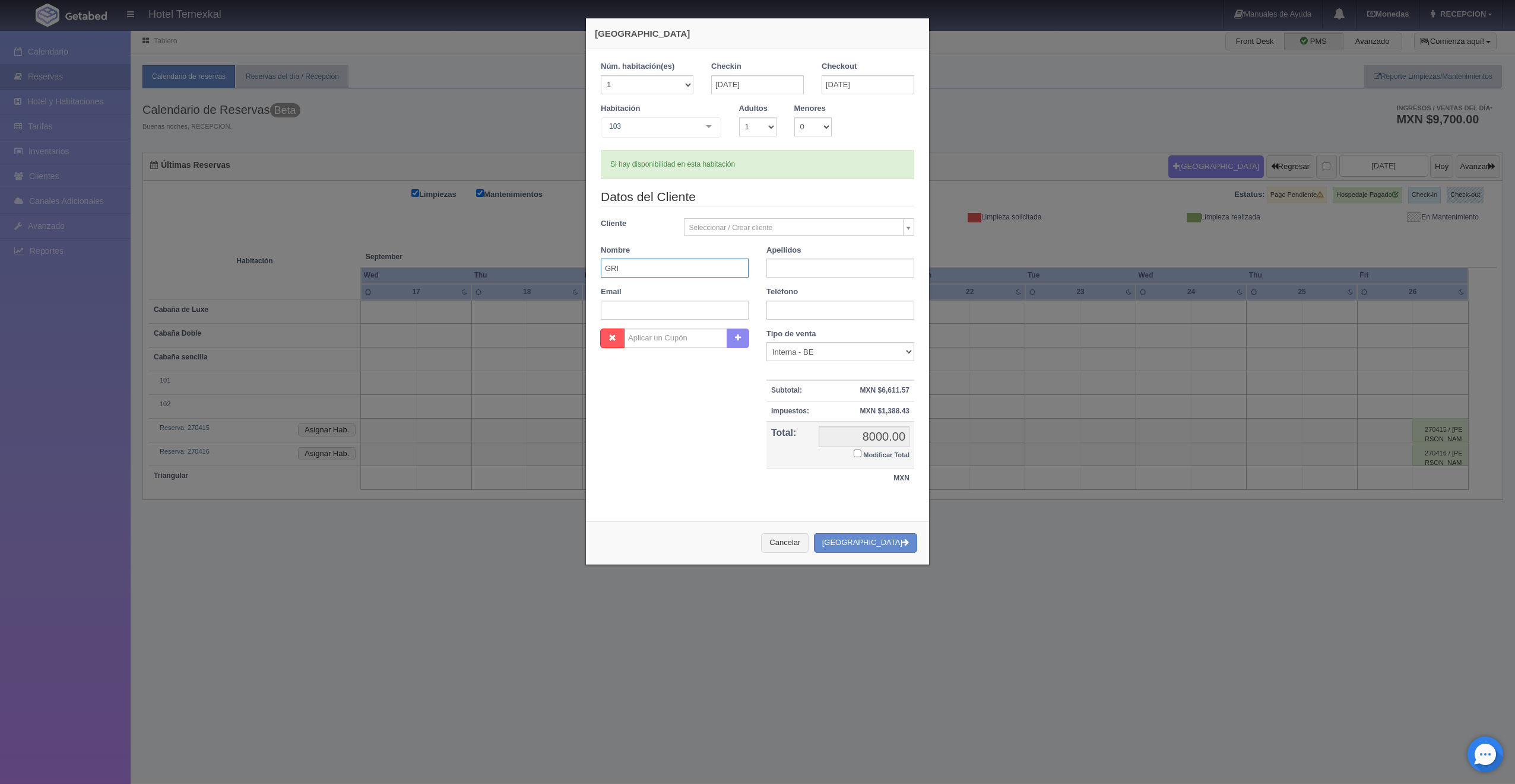
type input "GRIS"
type input "SARABIA"
type input "GRIS"
click at [854, 454] on input "Modificar Total" at bounding box center [858, 454] width 8 height 8
checkbox input "true"
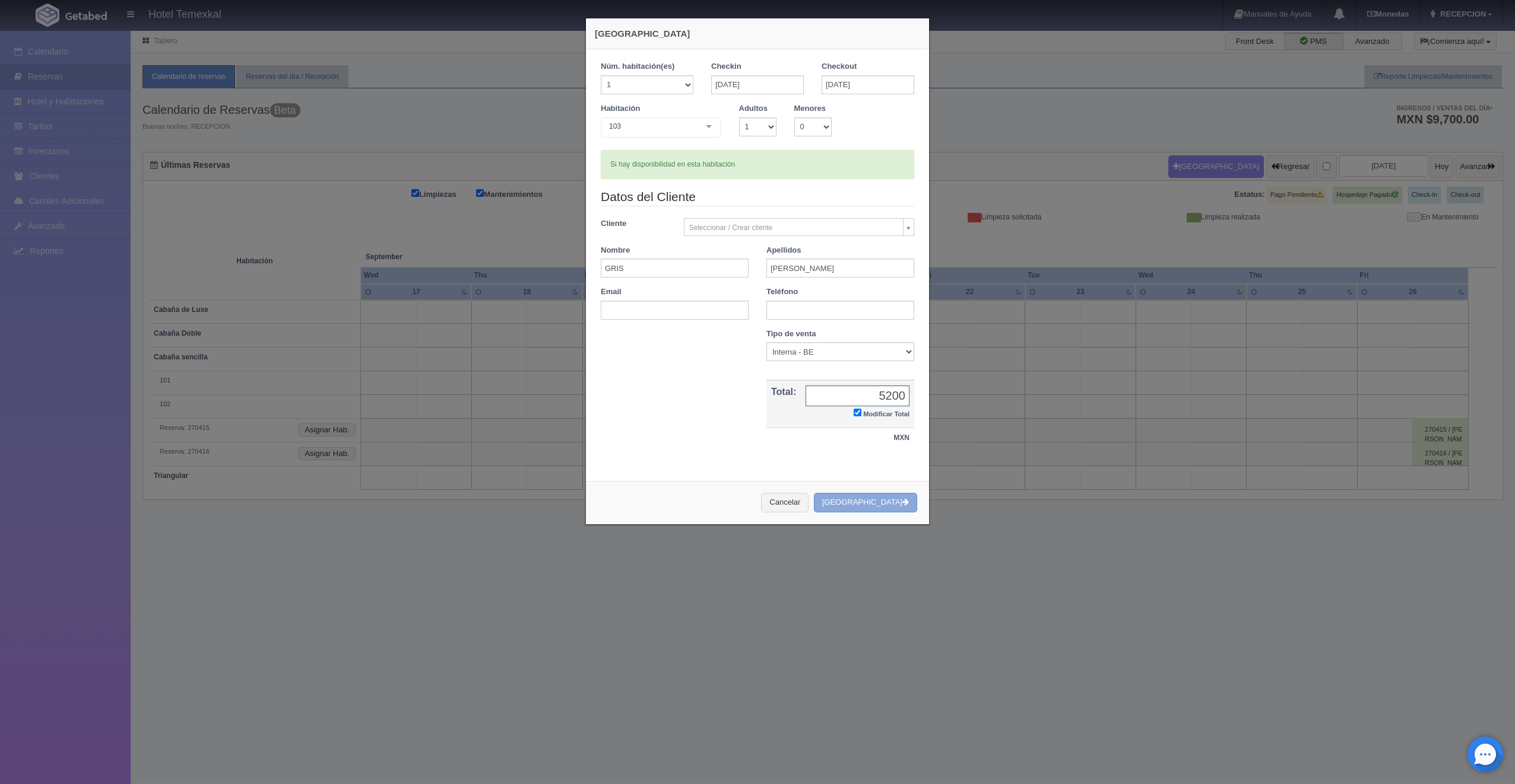
type input "5200"
click at [873, 497] on button "[GEOGRAPHIC_DATA]" at bounding box center [865, 502] width 103 height 20
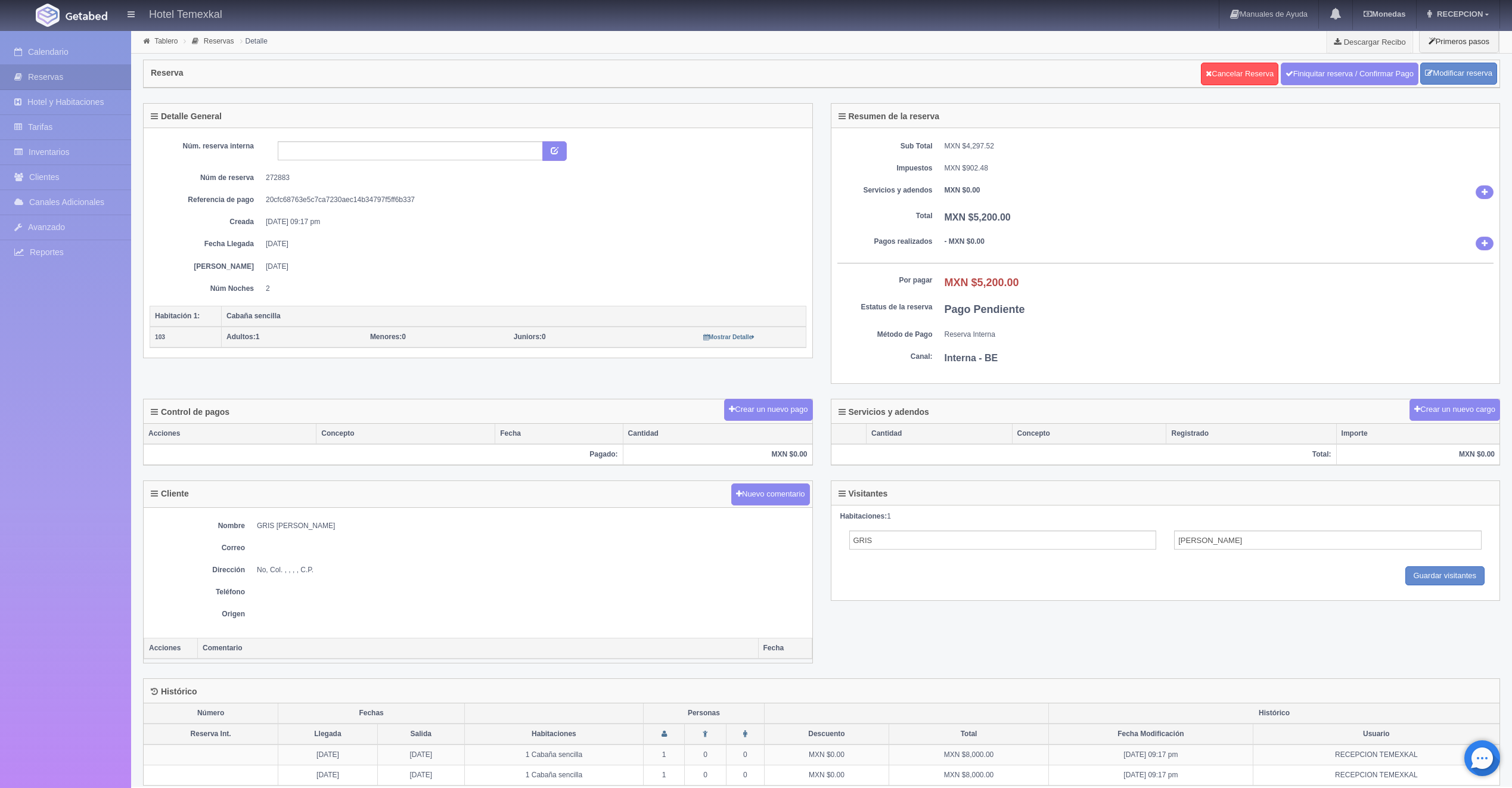
click at [706, 413] on div "Control de pagos Crear un nuevo pago" at bounding box center [478, 411] width 669 height 24
click at [745, 404] on button "Crear un nuevo pago" at bounding box center [768, 409] width 88 height 22
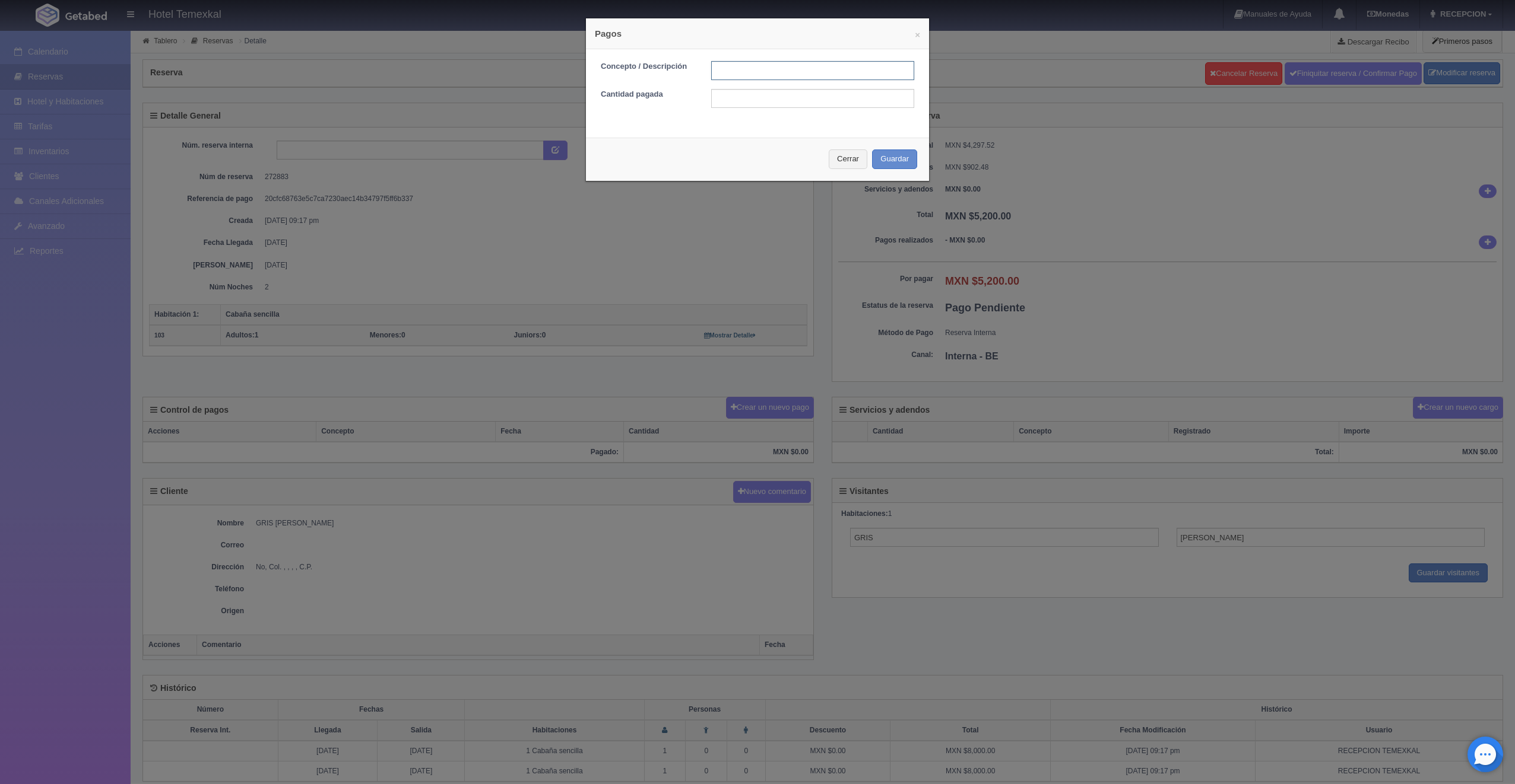
click at [804, 68] on input "text" at bounding box center [812, 70] width 203 height 19
type input "PAGADO"
type input "5200"
click at [898, 161] on button "Guardar" at bounding box center [894, 159] width 45 height 20
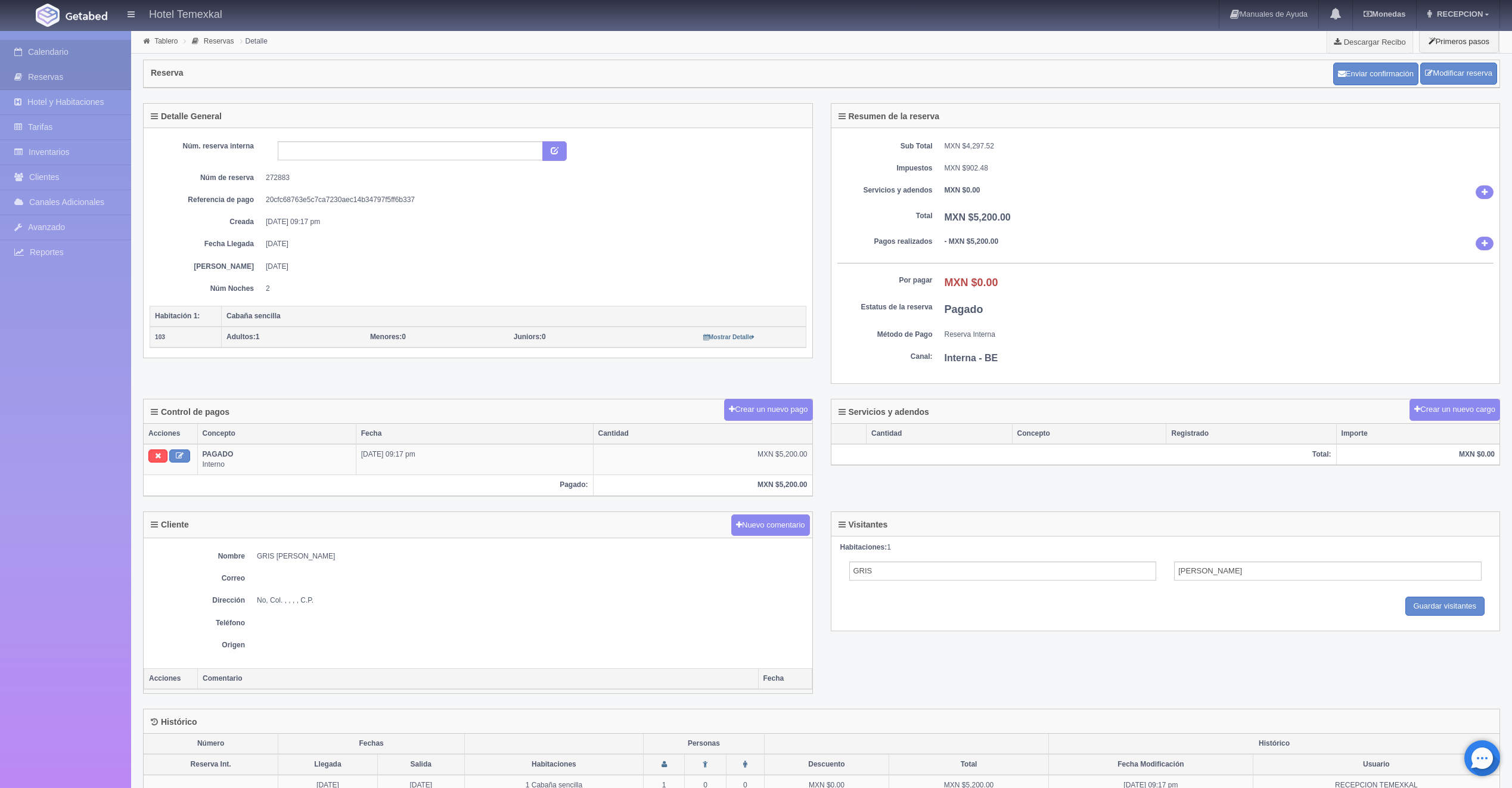
click at [57, 57] on link "Calendario" at bounding box center [65, 52] width 131 height 24
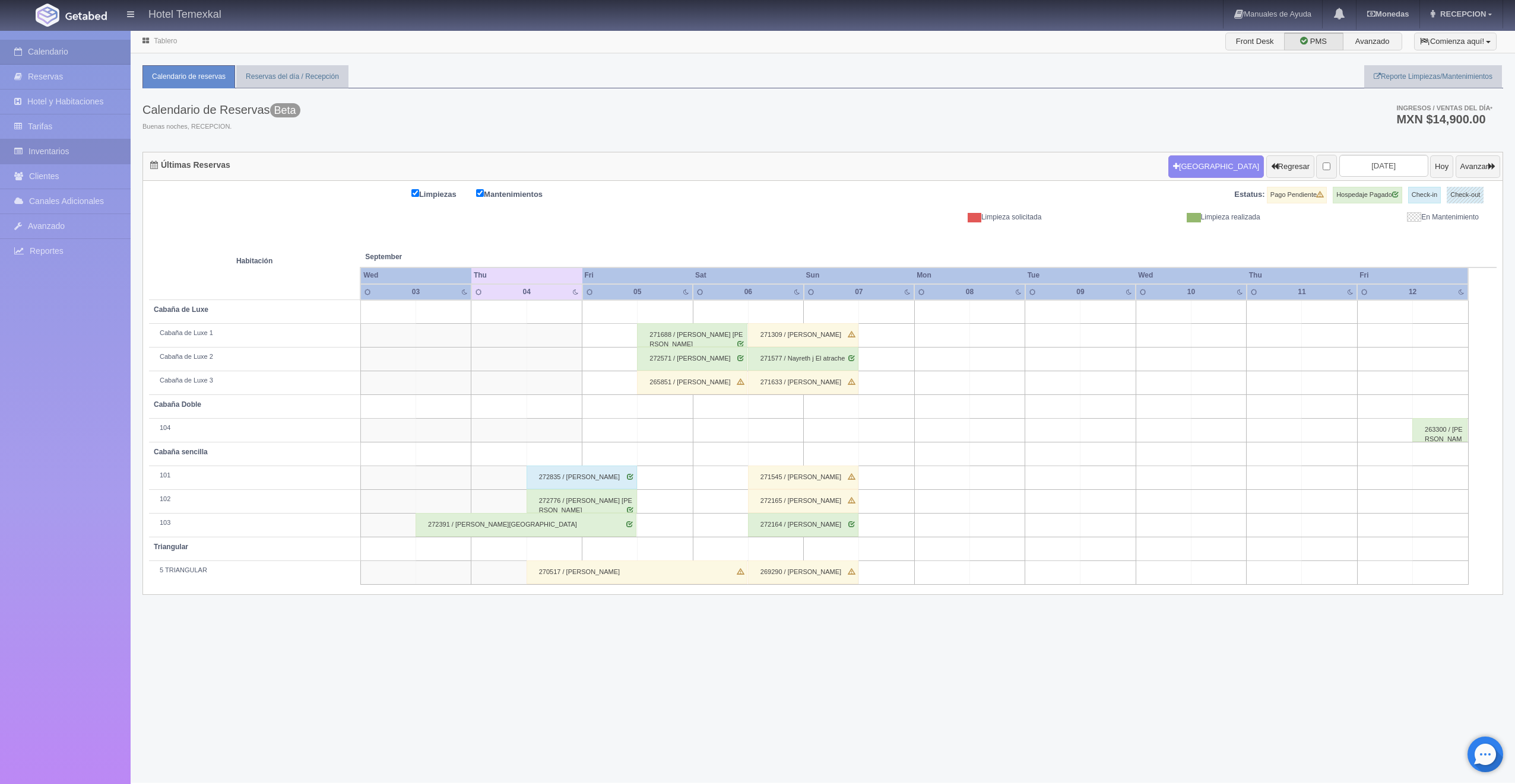
click at [76, 141] on link "Inventarios" at bounding box center [65, 151] width 130 height 24
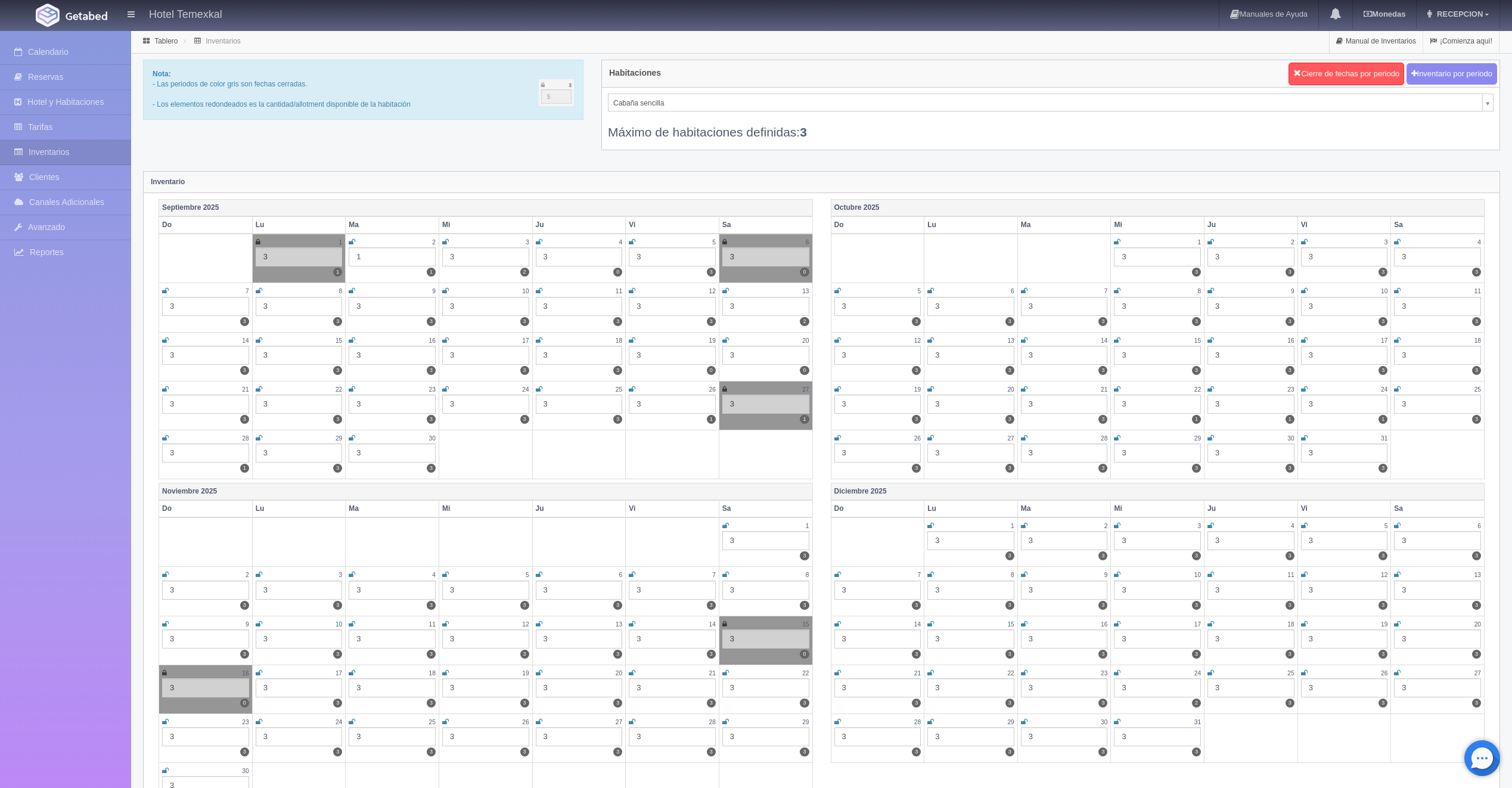
click at [630, 338] on icon at bounding box center [632, 340] width 7 height 7
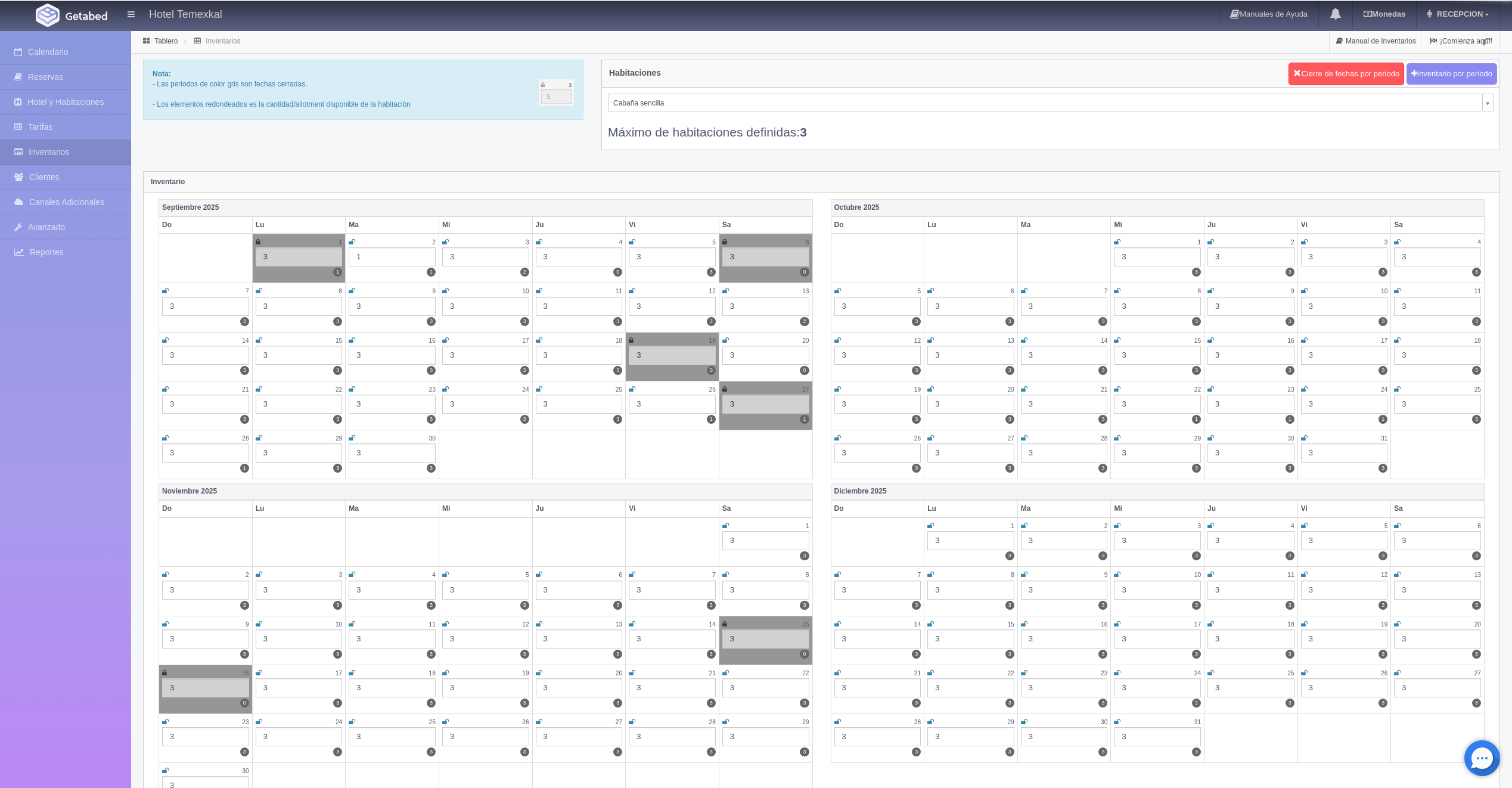
click at [724, 338] on icon at bounding box center [726, 340] width 7 height 7
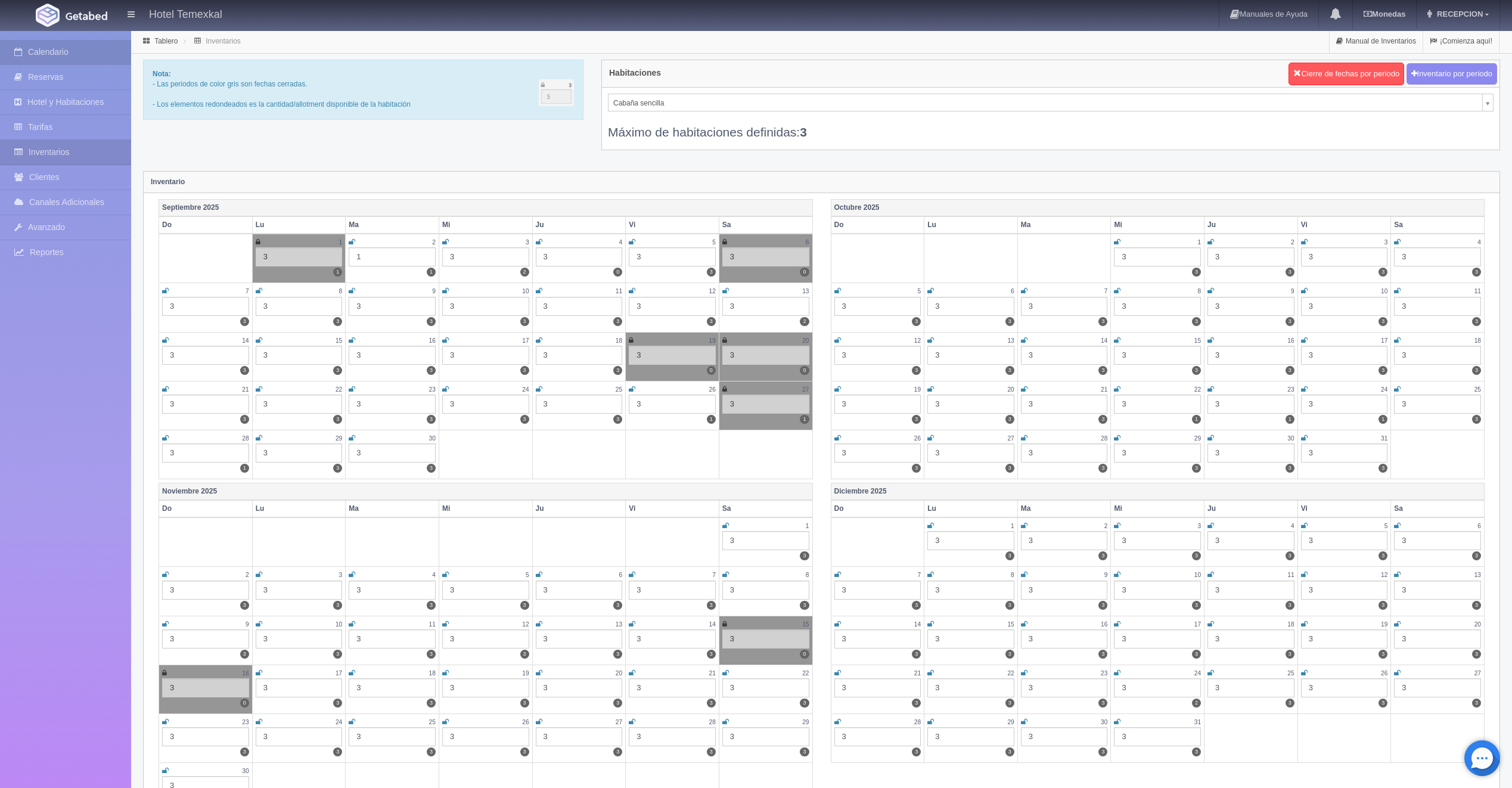
click at [76, 53] on link "Calendario" at bounding box center [65, 52] width 131 height 24
